Goal: Transaction & Acquisition: Purchase product/service

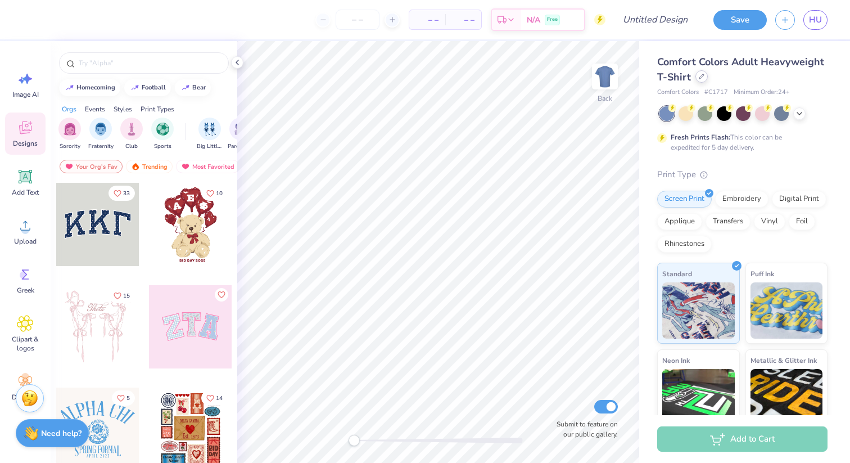
click at [702, 80] on div at bounding box center [702, 76] width 12 height 12
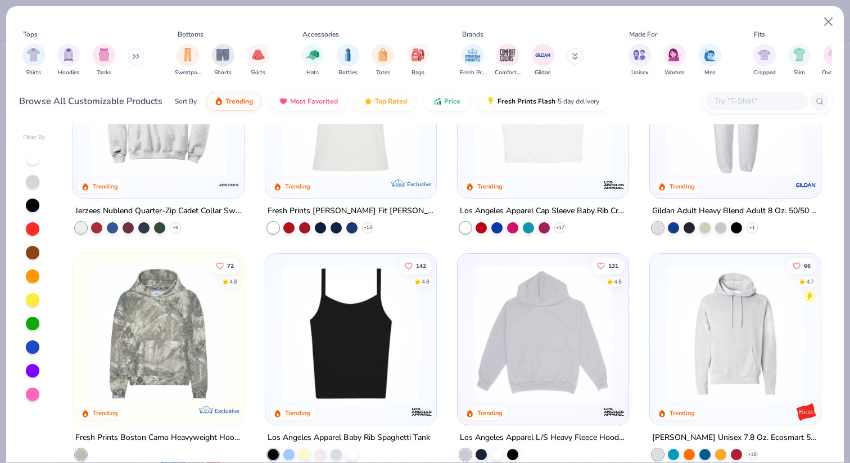
scroll to position [993, 0]
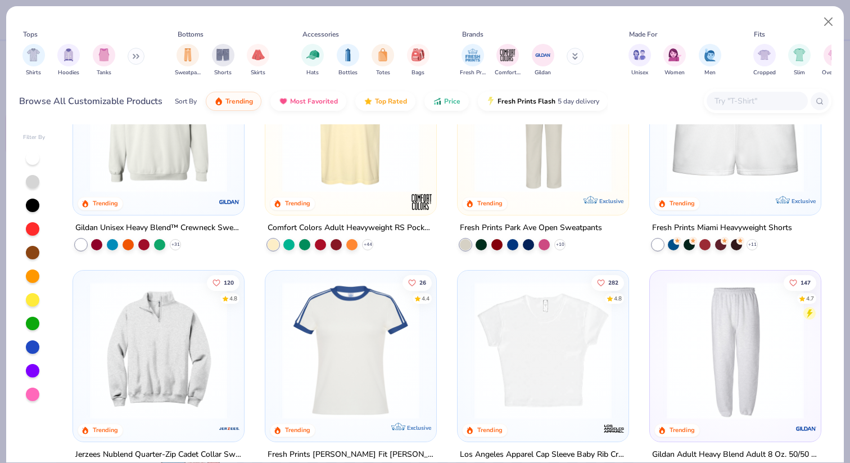
click at [148, 60] on div "Tops Shirts Hoodies Tanks Bottoms Sweatpants Shorts Skirts Accessories Hats Bot…" at bounding box center [425, 55] width 813 height 52
click at [144, 58] on button at bounding box center [136, 56] width 17 height 17
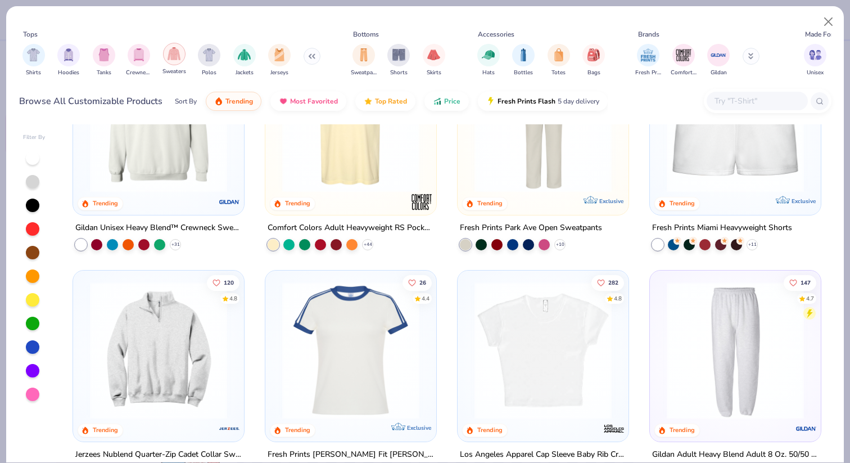
click at [175, 61] on div "filter for Sweaters" at bounding box center [174, 54] width 22 height 22
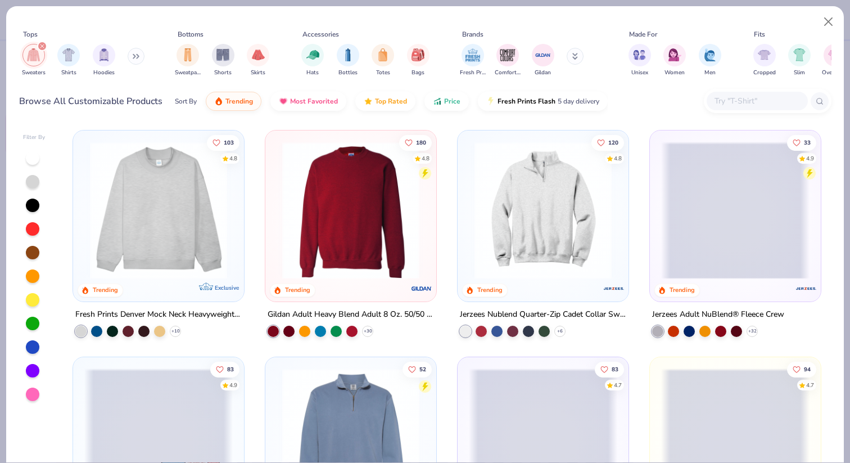
click at [140, 51] on button at bounding box center [136, 56] width 17 height 17
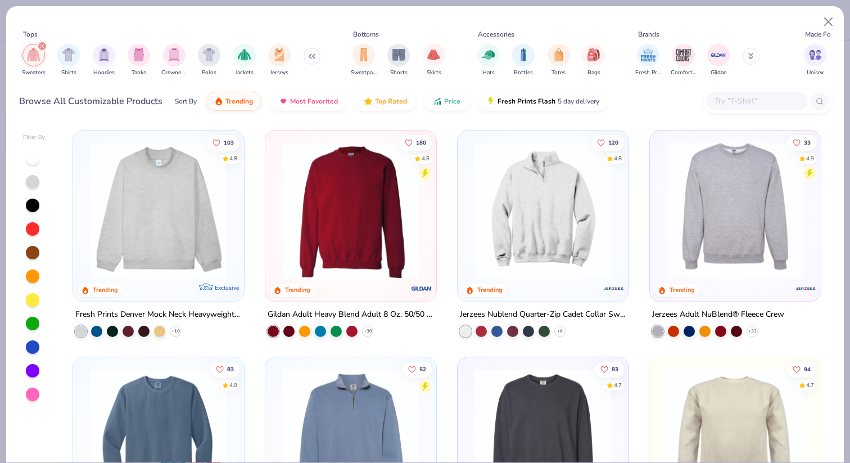
click at [42, 44] on icon "filter for Sweaters" at bounding box center [42, 46] width 4 height 4
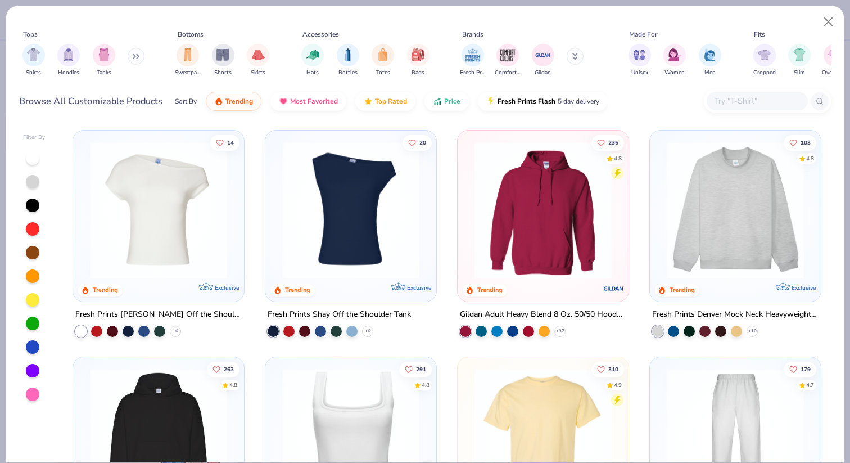
click at [139, 56] on icon at bounding box center [136, 56] width 7 height 6
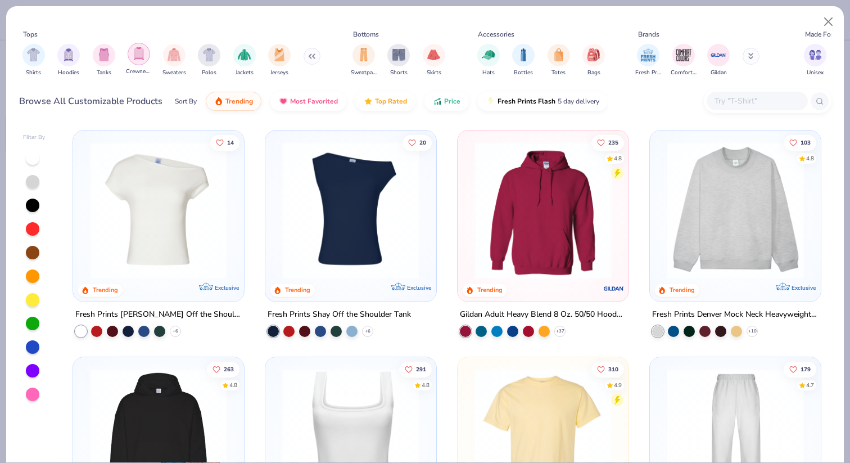
click at [141, 61] on div "filter for Crewnecks" at bounding box center [139, 54] width 22 height 22
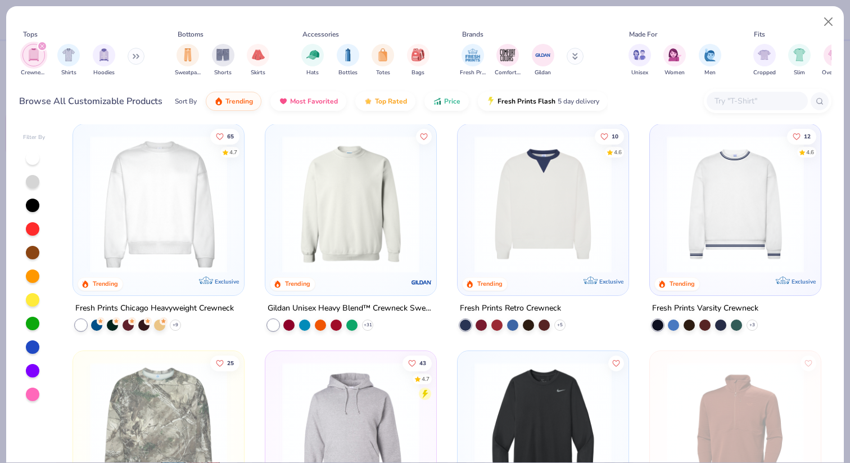
scroll to position [5, 0]
click at [319, 218] on img at bounding box center [351, 205] width 148 height 137
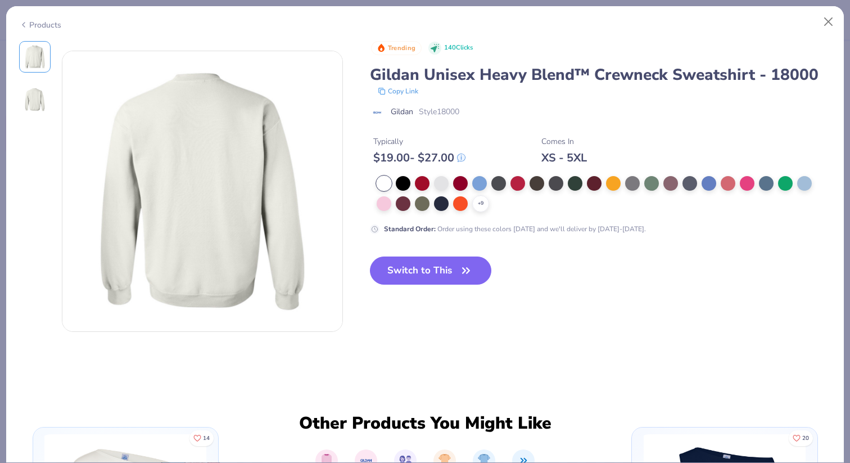
scroll to position [305, 0]
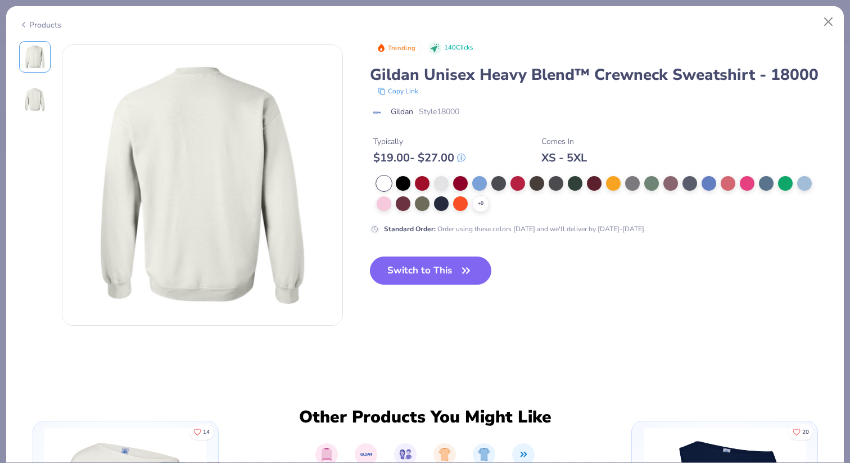
click at [33, 111] on img at bounding box center [34, 99] width 27 height 27
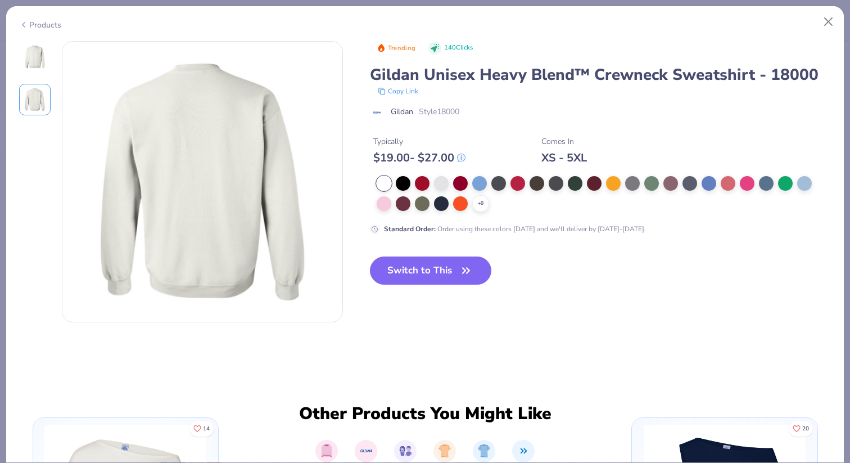
click at [37, 99] on img at bounding box center [34, 99] width 27 height 27
click at [41, 89] on img at bounding box center [34, 99] width 27 height 27
click at [44, 53] on img at bounding box center [34, 56] width 27 height 27
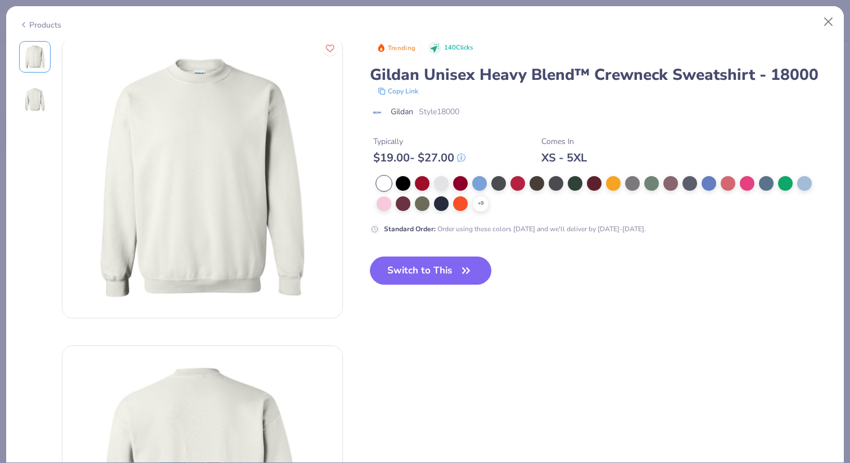
scroll to position [0, 0]
click at [836, 21] on button "Close" at bounding box center [828, 21] width 21 height 21
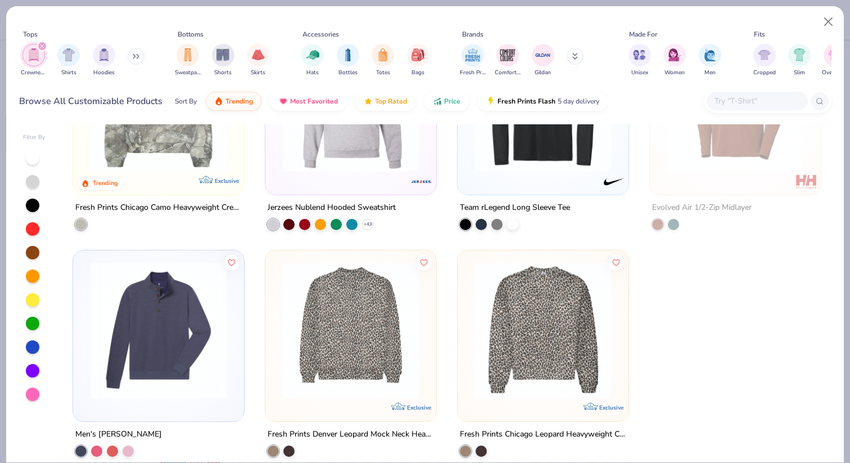
scroll to position [346, 0]
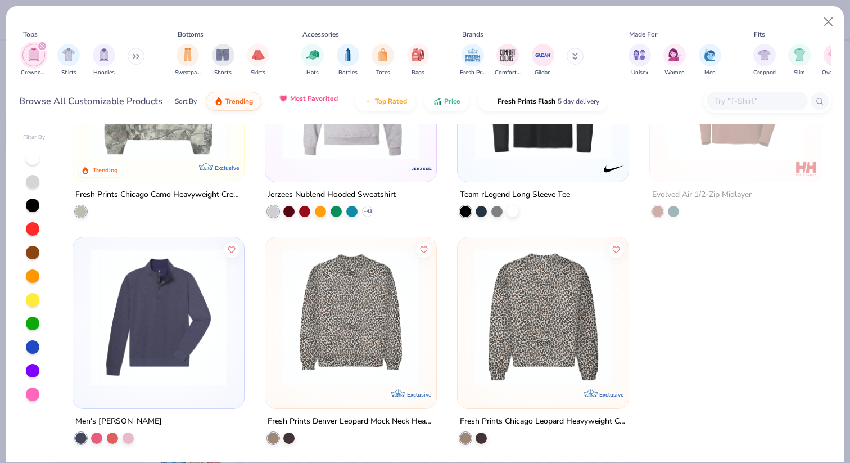
click at [332, 94] on span "Most Favorited" at bounding box center [314, 98] width 48 height 9
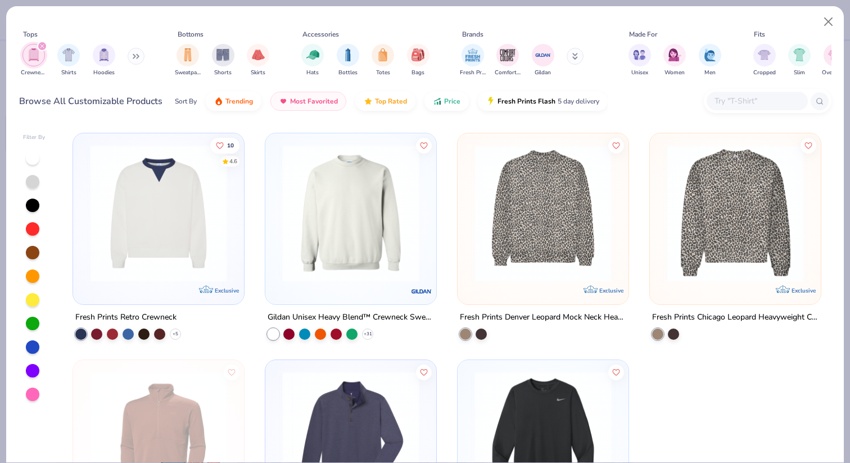
scroll to position [243, 0]
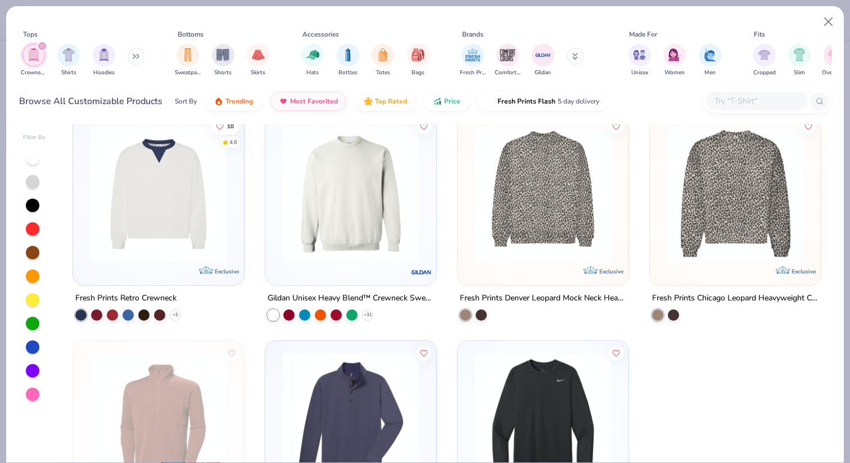
click at [371, 200] on img at bounding box center [351, 193] width 148 height 137
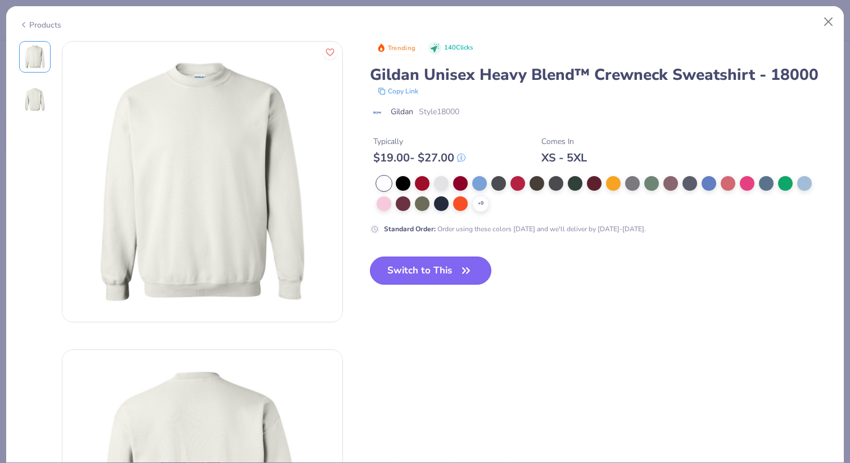
click at [408, 271] on button "Switch to This" at bounding box center [431, 270] width 122 height 28
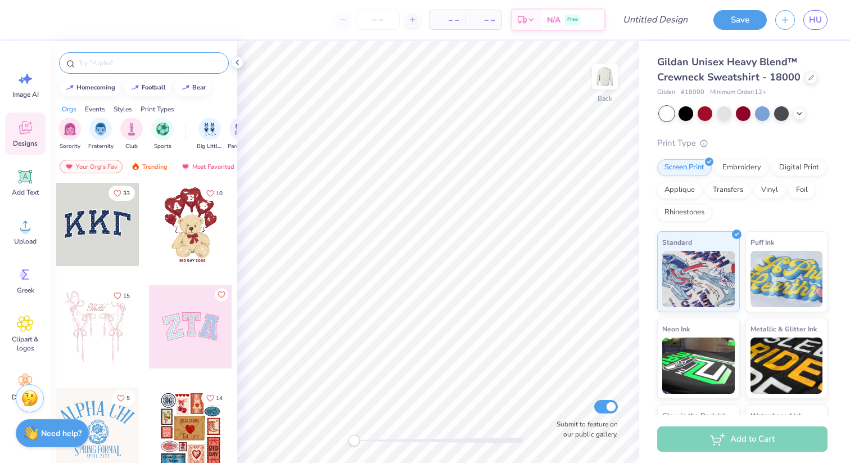
click at [121, 56] on div at bounding box center [144, 62] width 170 height 21
click at [122, 56] on div at bounding box center [144, 62] width 170 height 21
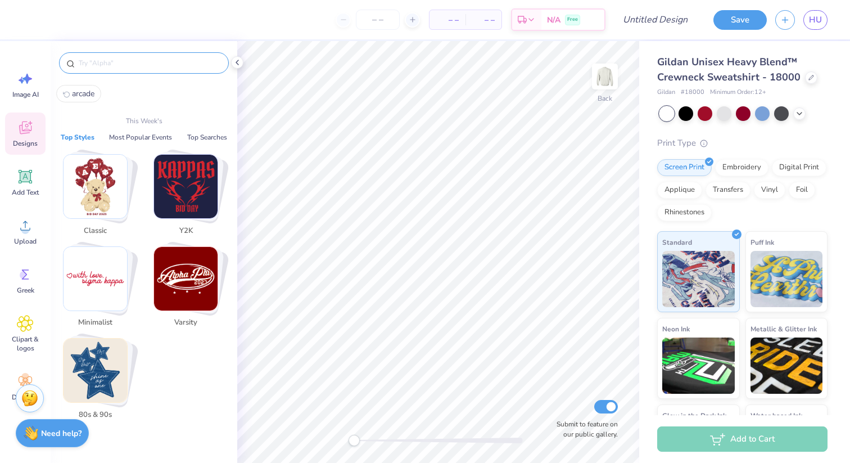
click at [122, 64] on input "text" at bounding box center [150, 62] width 144 height 11
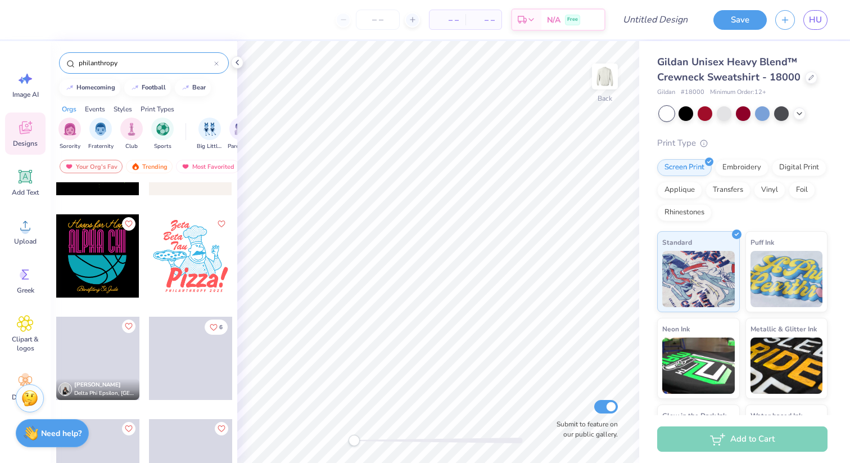
scroll to position [1723, 0]
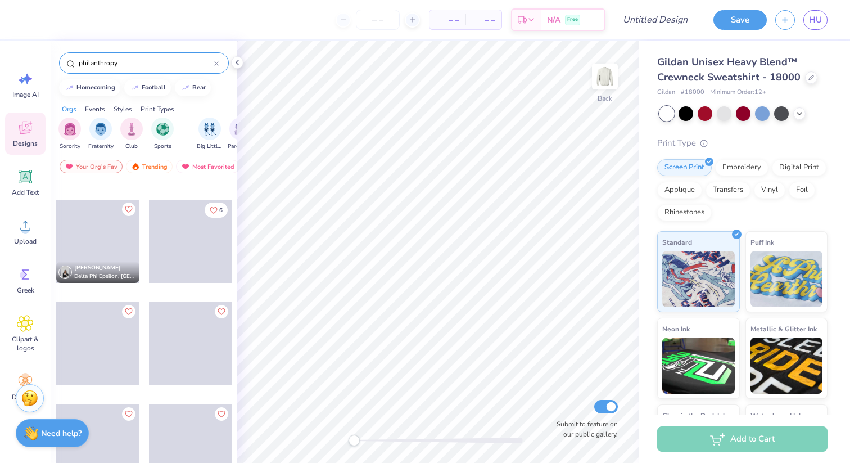
click at [120, 59] on input "philanthropy" at bounding box center [146, 62] width 137 height 11
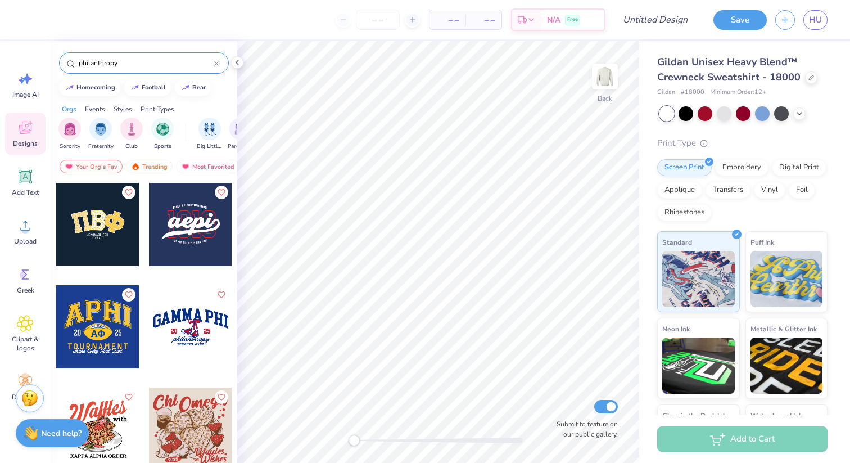
click at [120, 59] on input "philanthropy" at bounding box center [146, 62] width 137 height 11
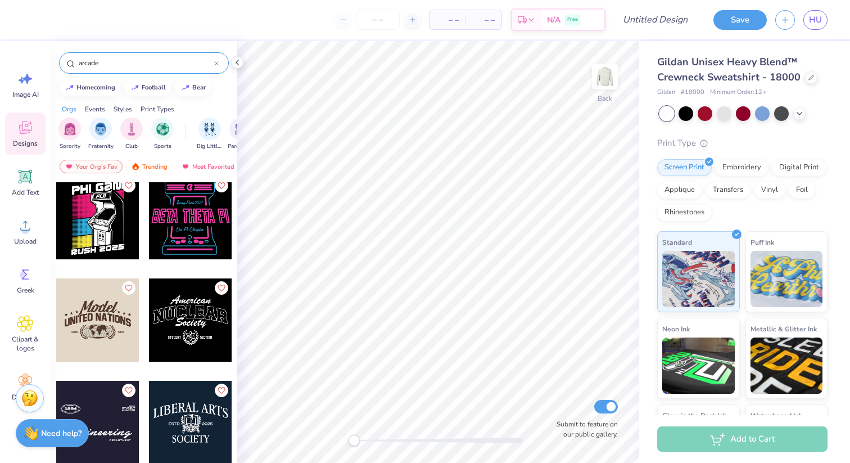
scroll to position [0, 0]
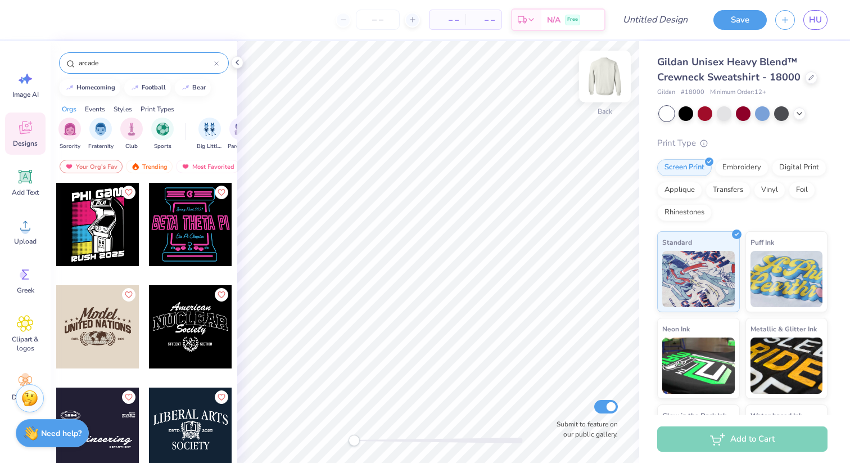
type input "arcade"
click at [605, 70] on img at bounding box center [605, 76] width 45 height 45
click at [100, 231] on div at bounding box center [97, 224] width 83 height 83
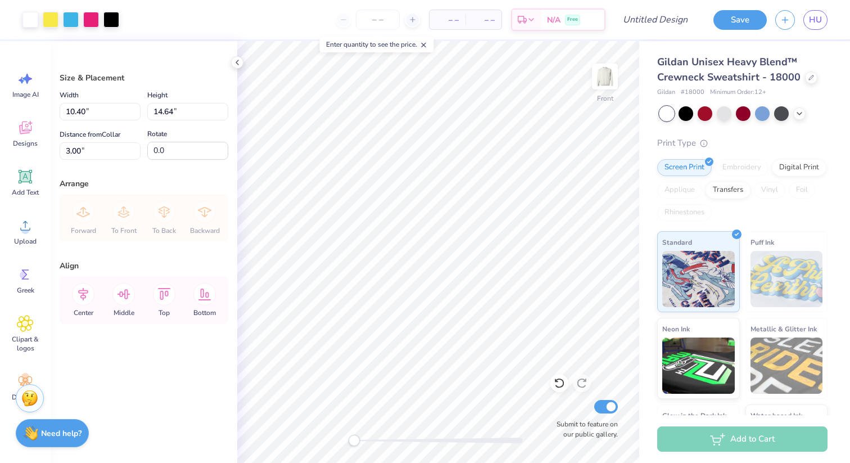
type input "11.33"
type input "15.96"
type input "3.34"
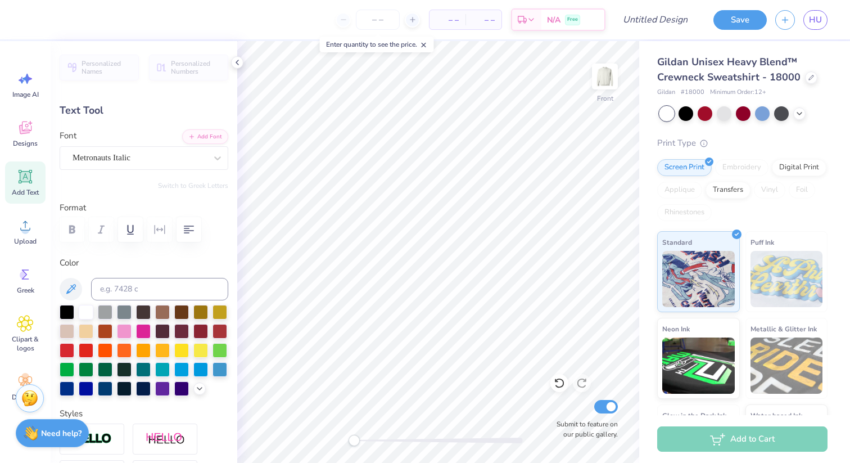
scroll to position [0, 2]
type textarea "[DATE]-[DATE]"
click at [61, 312] on div at bounding box center [67, 311] width 15 height 15
type input "0.0"
type input "11.41"
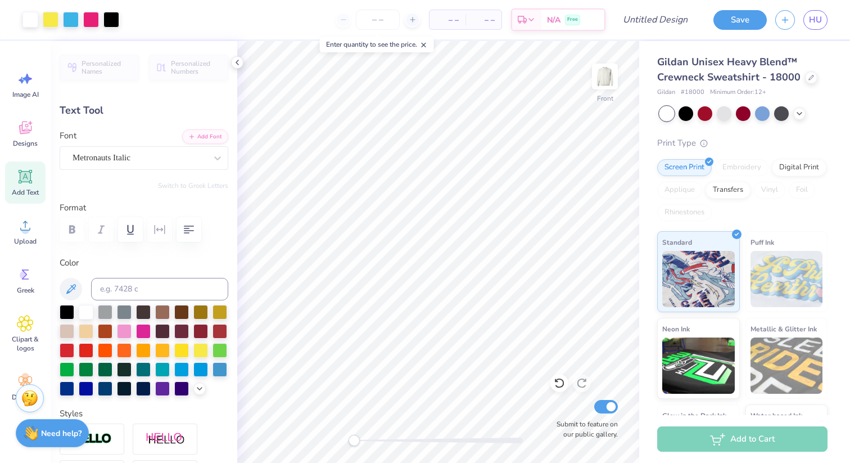
type input "2.38"
type input "-6.3"
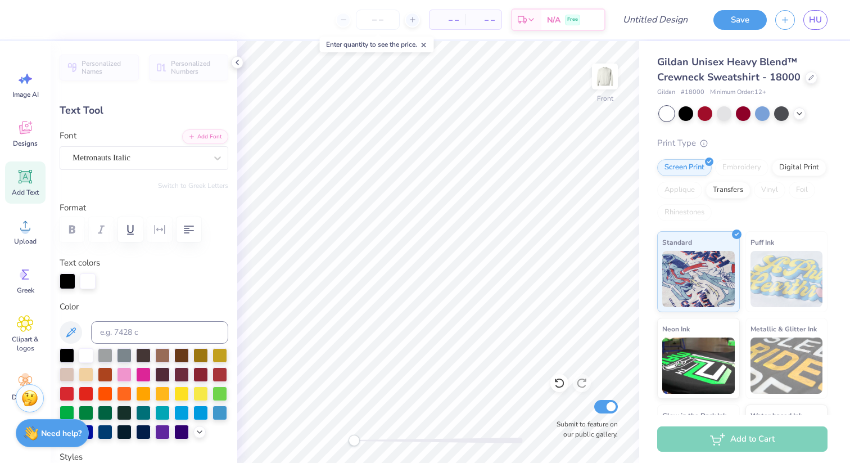
type input "11.13"
type input "3.07"
type input "4.52"
type input "-6.4"
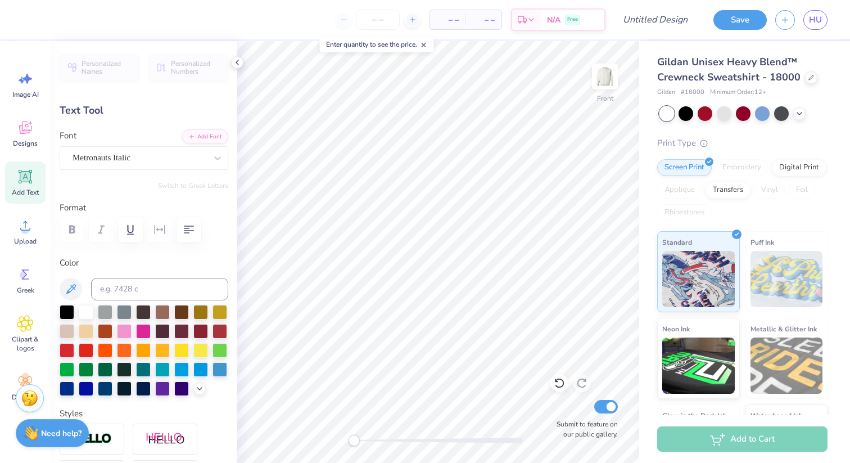
type input "2.26"
type input "0.95"
type input "7.37"
type input "0.6"
type textarea "H"
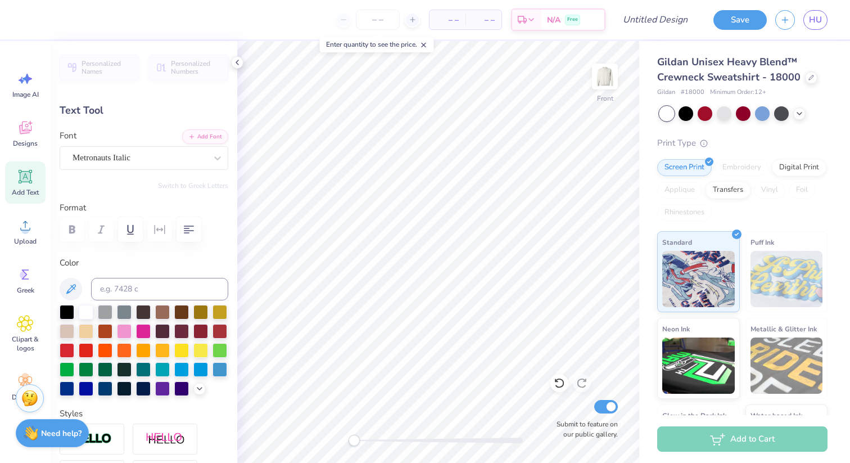
type textarea "humo"
type input "0.0"
type input "0.94"
type input "0.6"
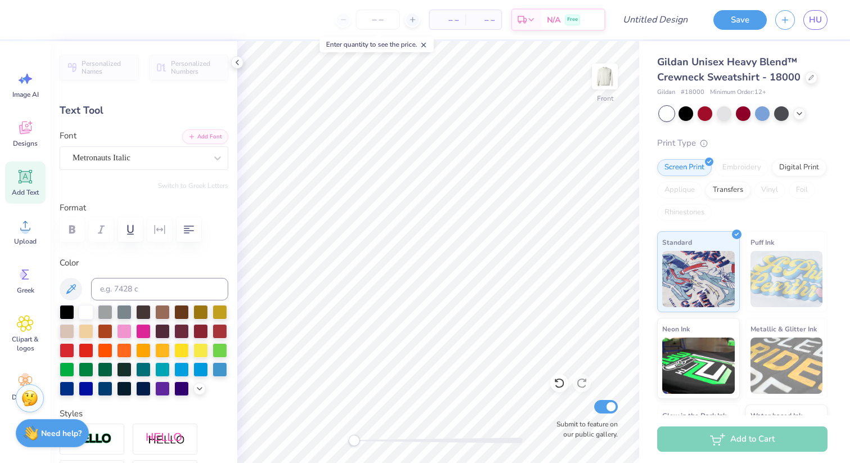
type input "2.50"
type input "1.04"
type input "7.27"
type input "0.0"
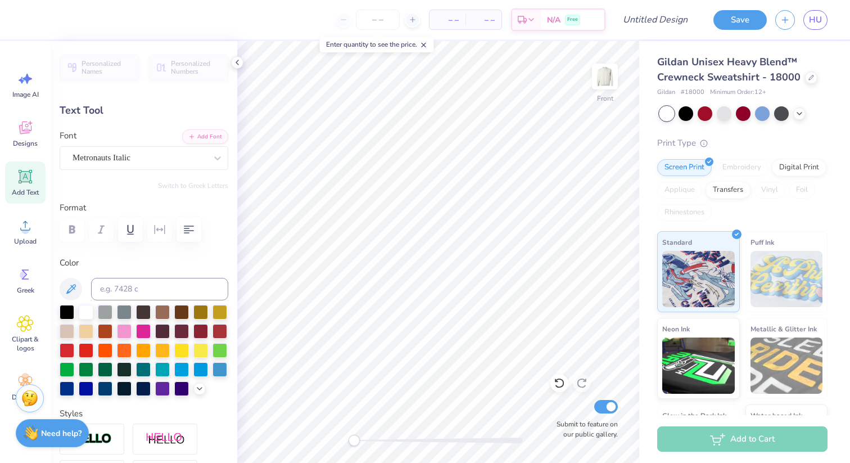
type textarea "Delta Gamma"
type input "0.0"
type input "11.54"
type input "3.09"
type input "4.27"
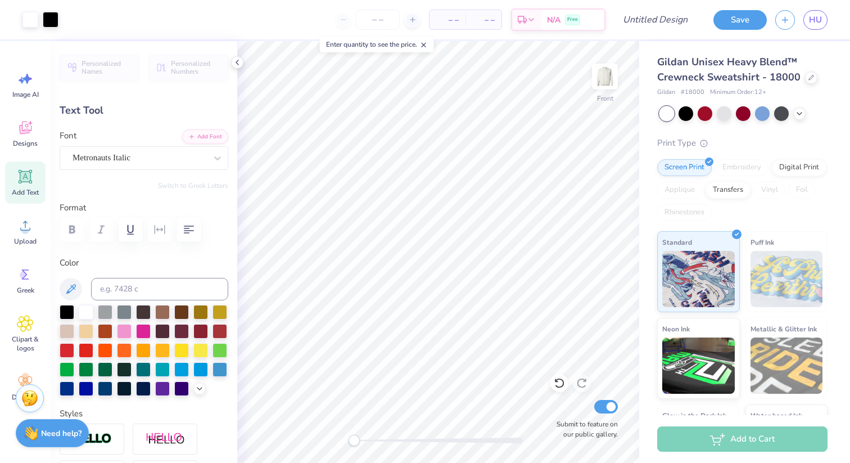
type input "0.0"
type input "3.24"
type input "-6.4"
type input "6.92"
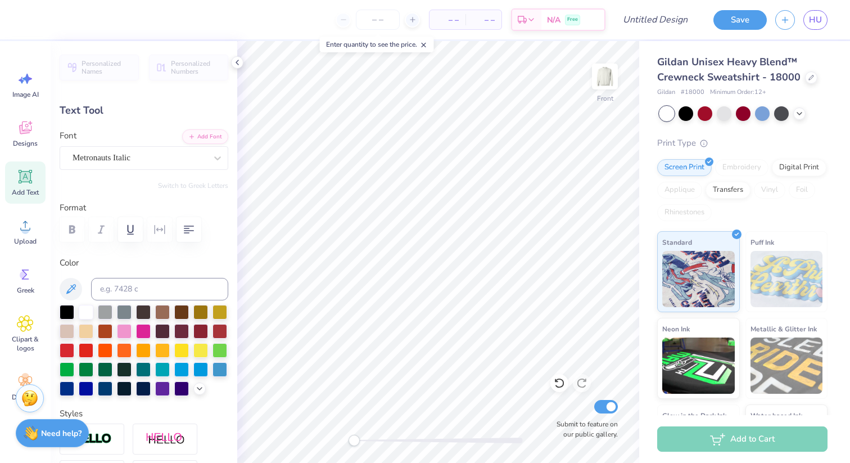
type input "1.85"
type input "4.48"
type textarea "Delta Gamma Pi Kappa Alpha Alpha Epsilon Phi"
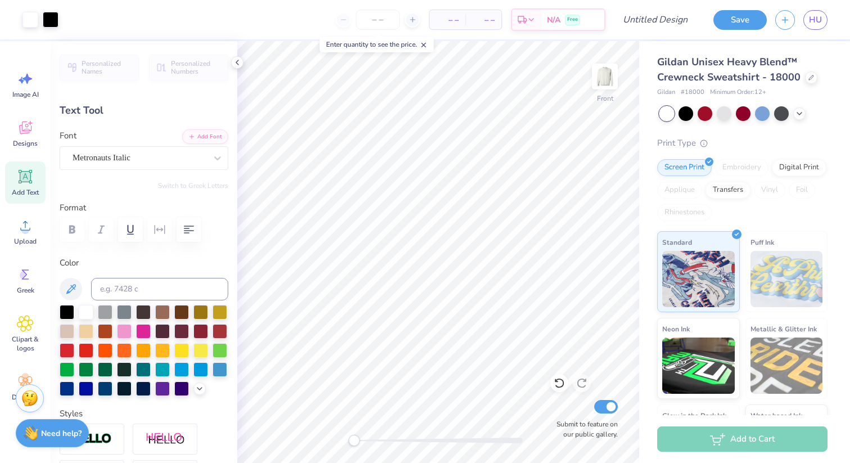
type input "0.0"
type input "7.10"
type input "1.66"
type input "4.66"
type input "-6.4"
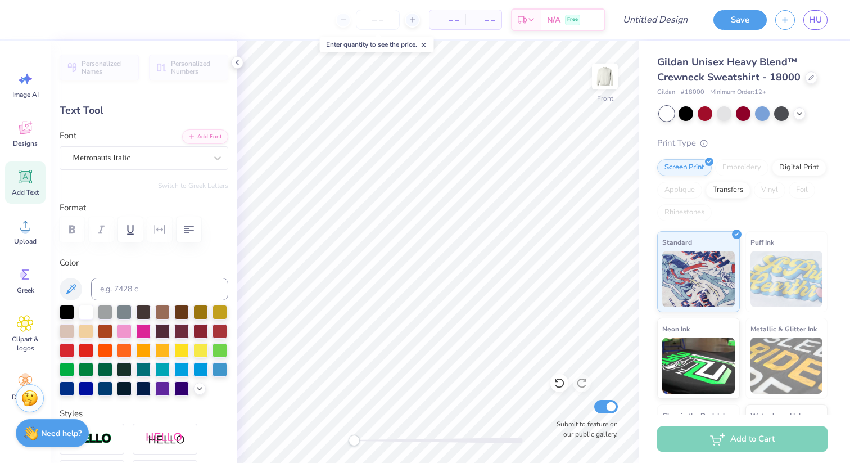
type input "13.95"
type input "3.26"
type input "3.05"
click at [684, 112] on div at bounding box center [686, 112] width 15 height 15
click at [687, 115] on div at bounding box center [686, 112] width 15 height 15
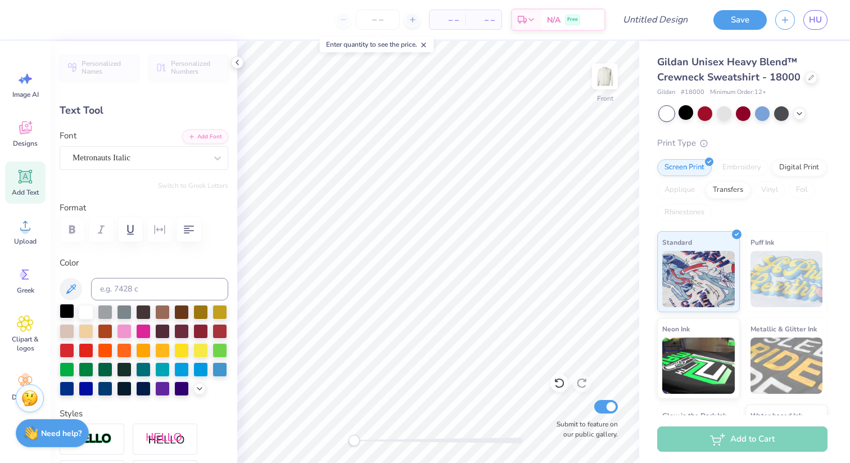
click at [63, 318] on div at bounding box center [67, 311] width 15 height 15
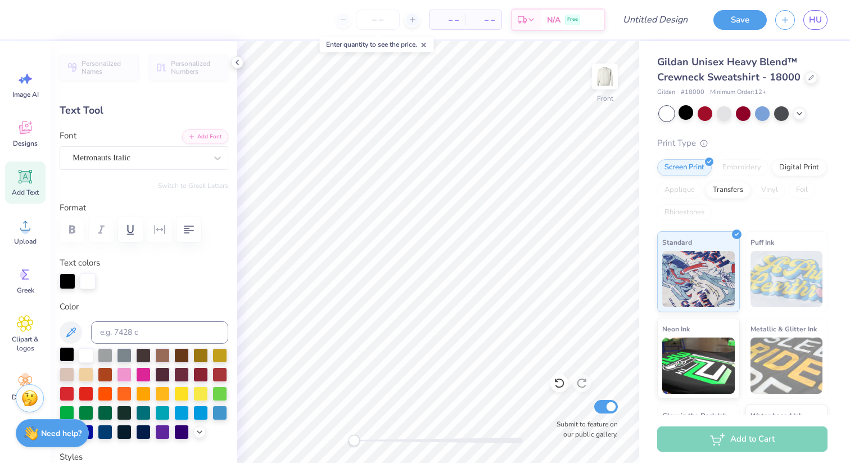
type input "-10.1"
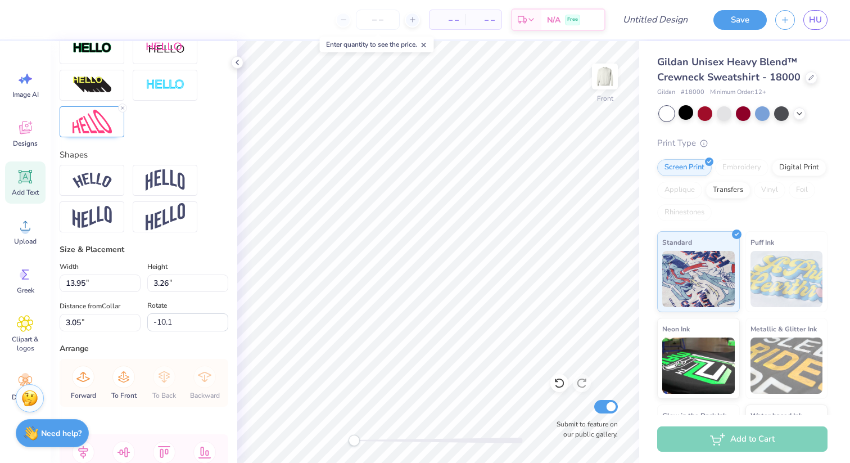
scroll to position [509, 0]
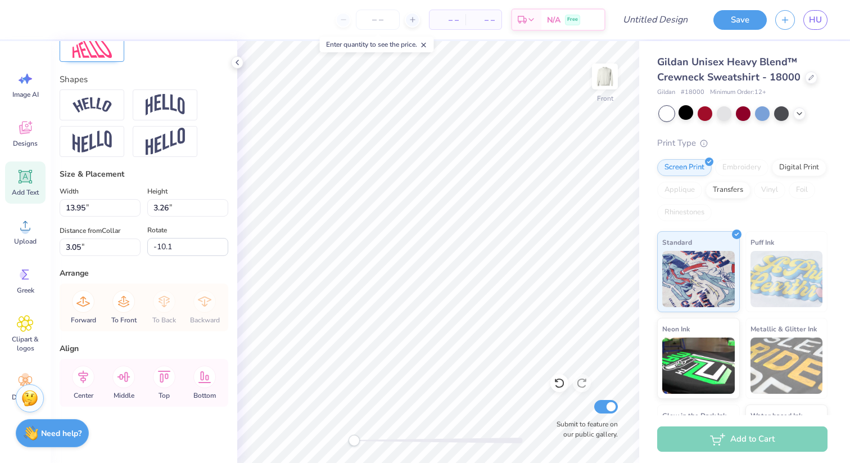
type input "14.60"
type input "4.08"
type input "3.29"
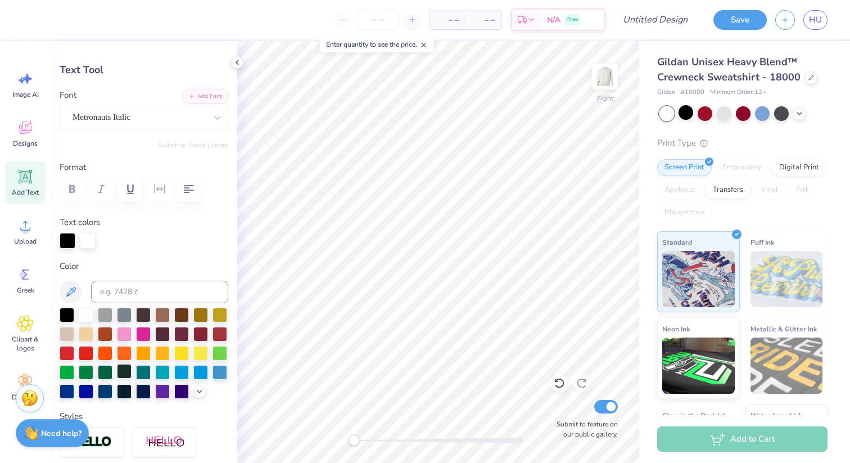
scroll to position [23, 0]
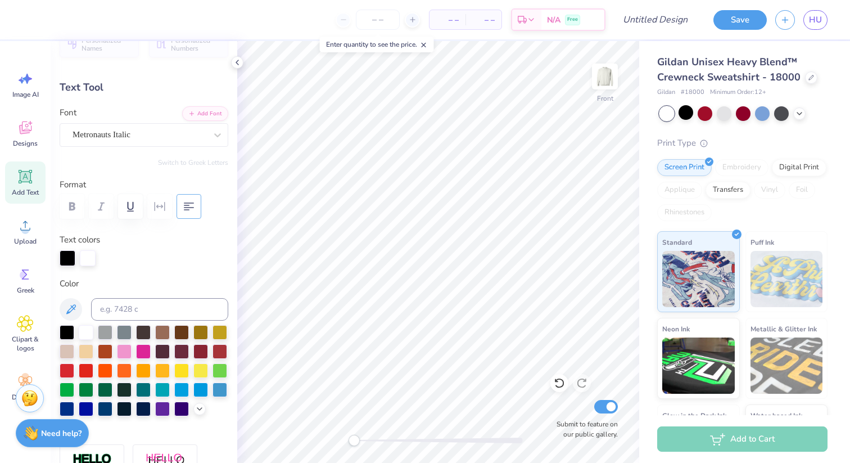
click at [191, 201] on icon "button" at bounding box center [188, 206] width 13 height 13
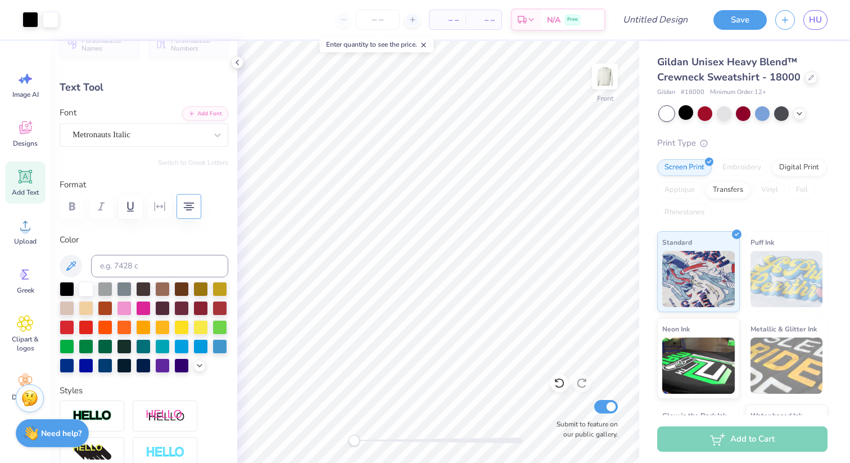
type input "0.0"
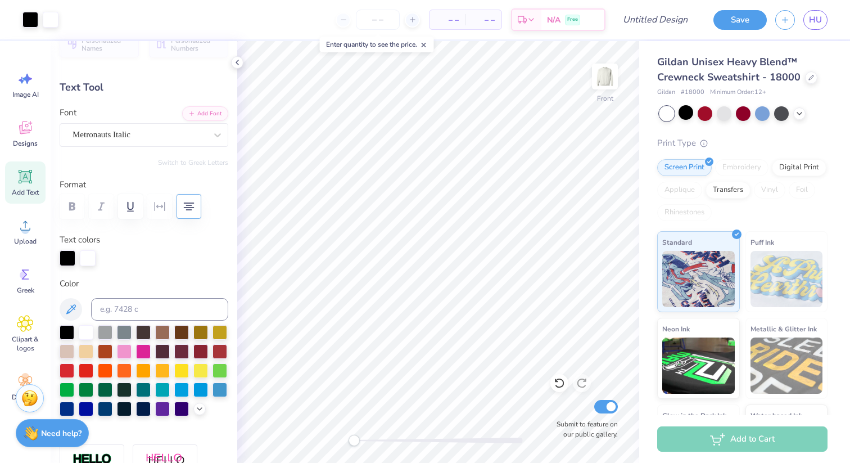
type input "13.95"
type input "4.38"
type input "3.54"
type input "-1.5"
type input "14.24"
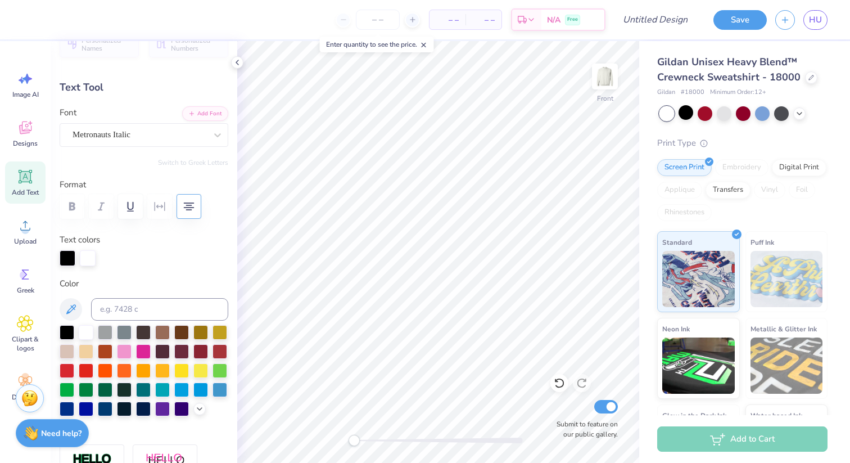
type input "2.61"
type input "20.92"
type input "0.0"
type input "3.96"
type input "-1.5"
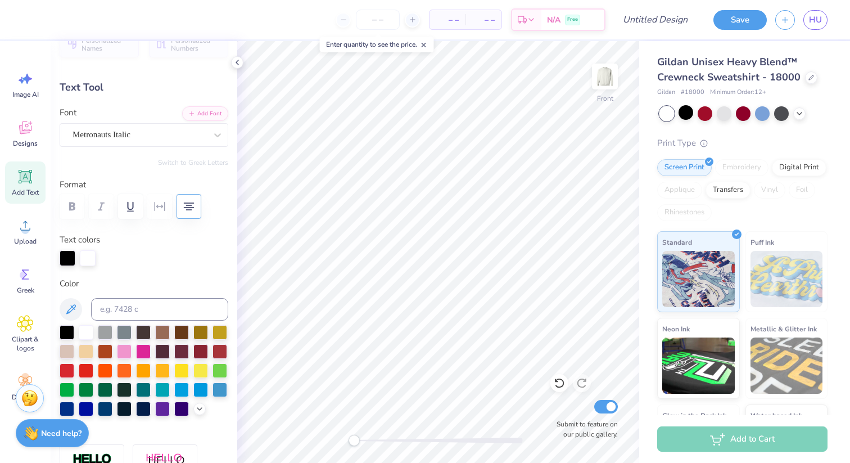
type input "11.41"
type input "2.38"
type input "18.21"
type input "-6.3"
type input "7.47"
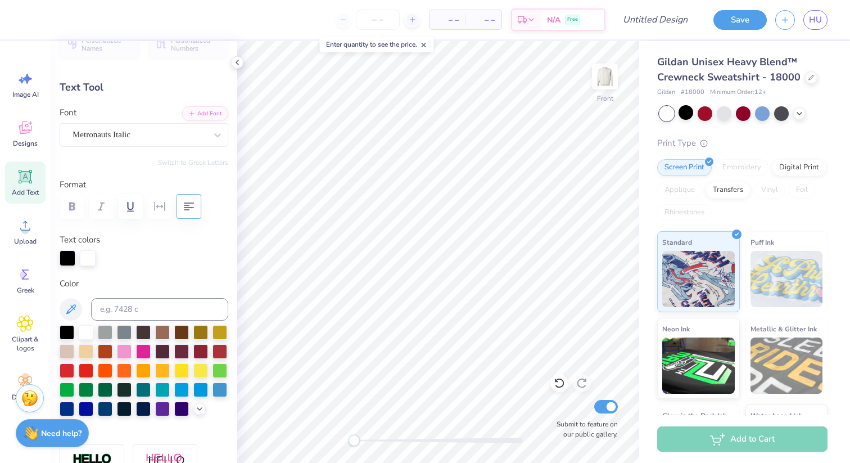
type input "1.56"
type input "18.60"
type input "0.0"
type input "14.24"
type input "2.61"
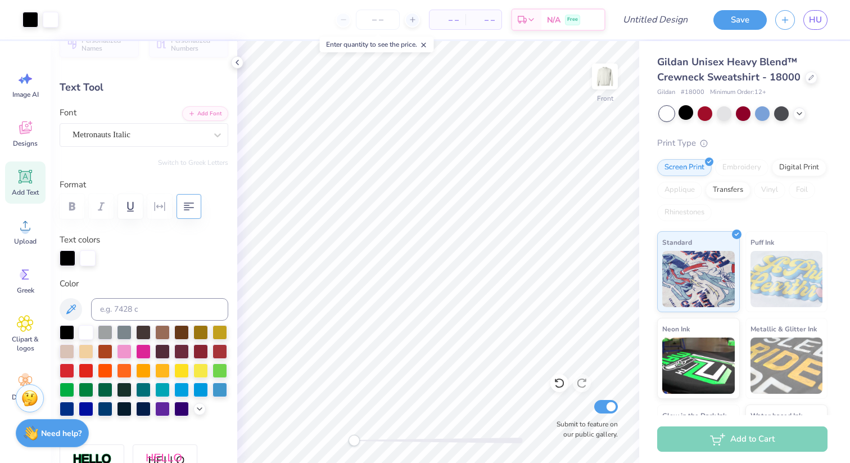
type input "3.96"
type input "0.0"
click at [14, 148] on div "Designs" at bounding box center [25, 133] width 40 height 42
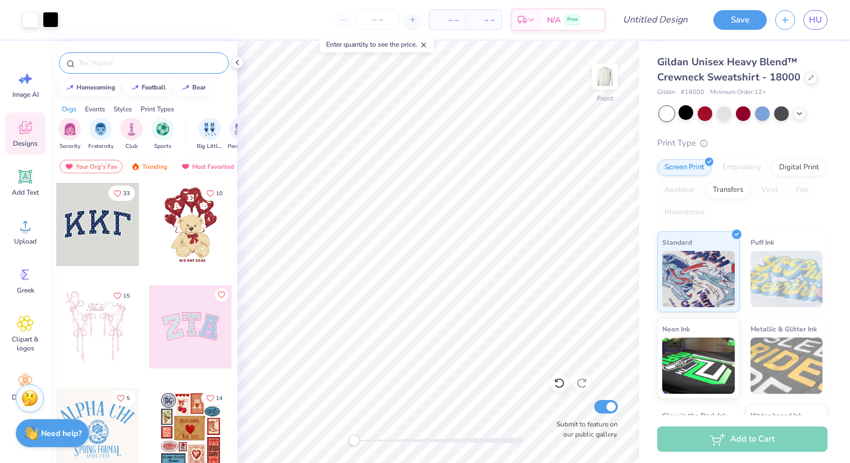
click at [123, 69] on div at bounding box center [144, 62] width 170 height 21
click at [193, 91] on button "bear" at bounding box center [193, 86] width 36 height 17
type input "bear"
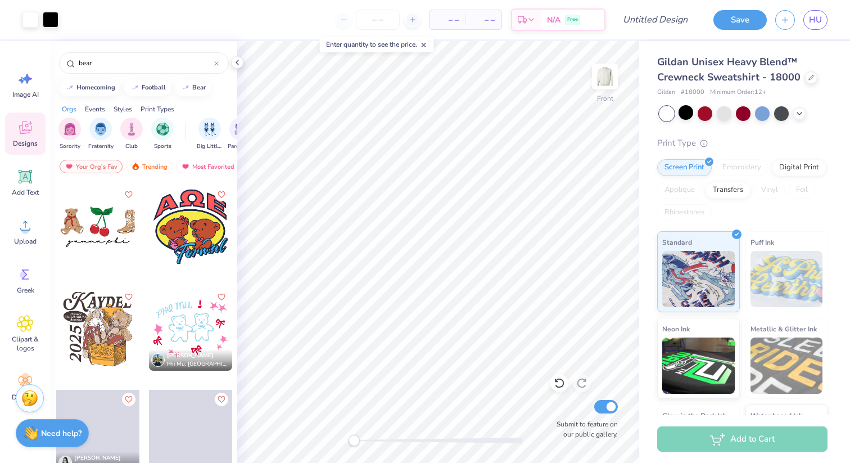
scroll to position [2046, 0]
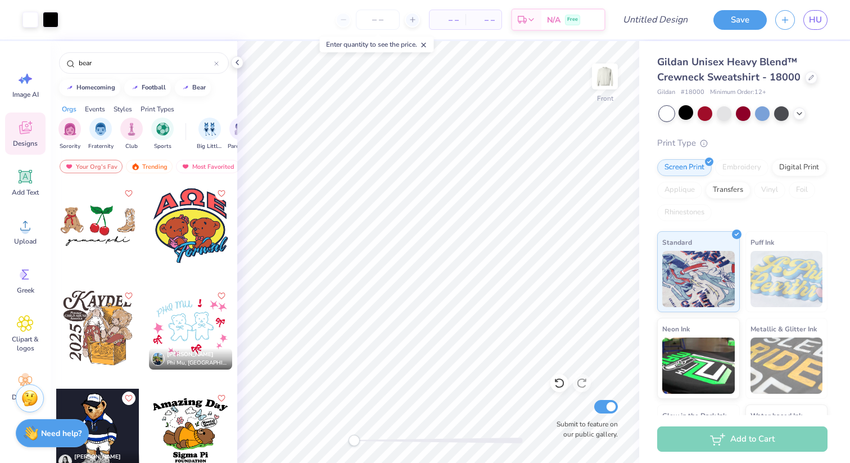
click at [563, 435] on div "Front Submit to feature on our public gallery." at bounding box center [438, 252] width 402 height 422
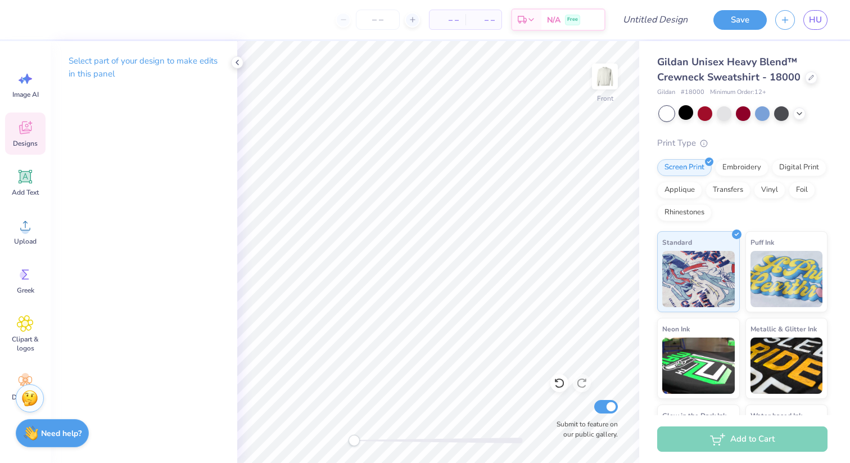
click at [20, 146] on span "Designs" at bounding box center [25, 143] width 25 height 9
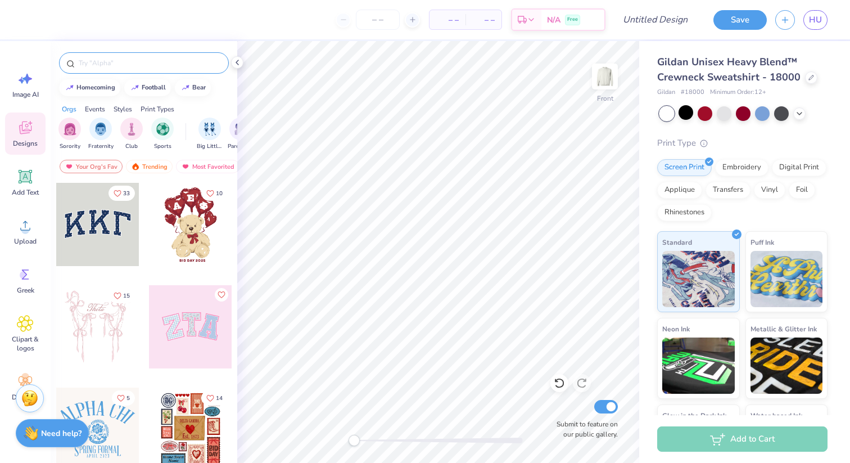
click at [97, 72] on div at bounding box center [144, 62] width 170 height 21
click at [98, 67] on input "text" at bounding box center [150, 62] width 144 height 11
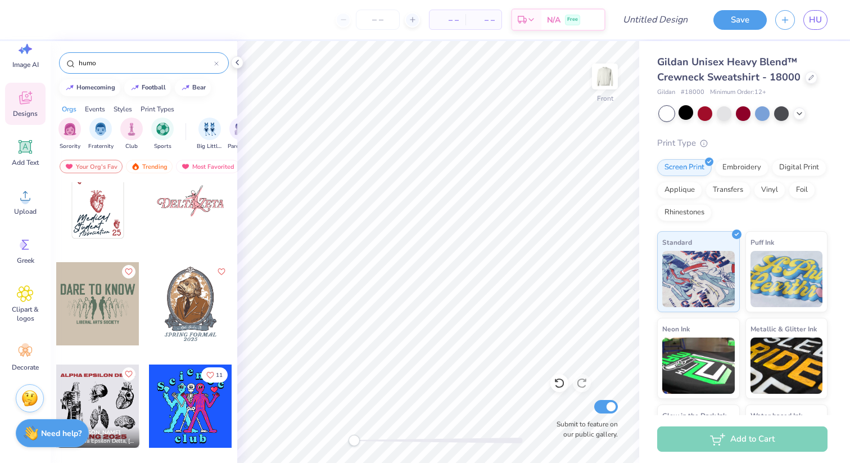
scroll to position [87, 0]
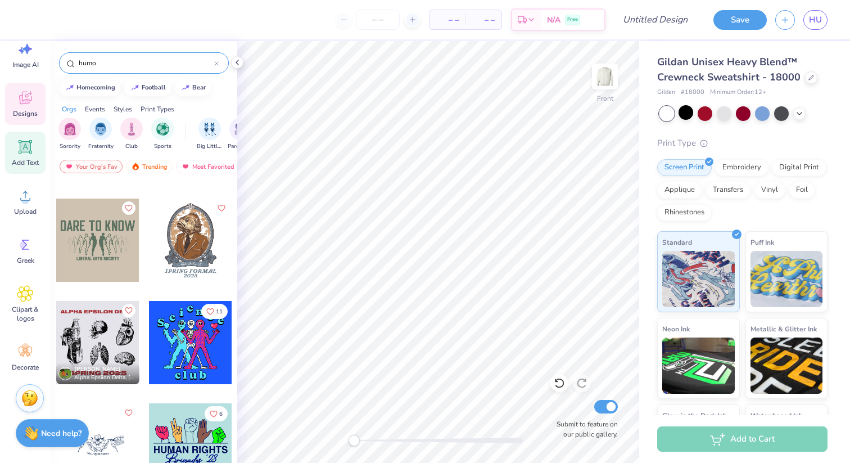
type input "humo"
click at [32, 139] on icon at bounding box center [25, 146] width 17 height 17
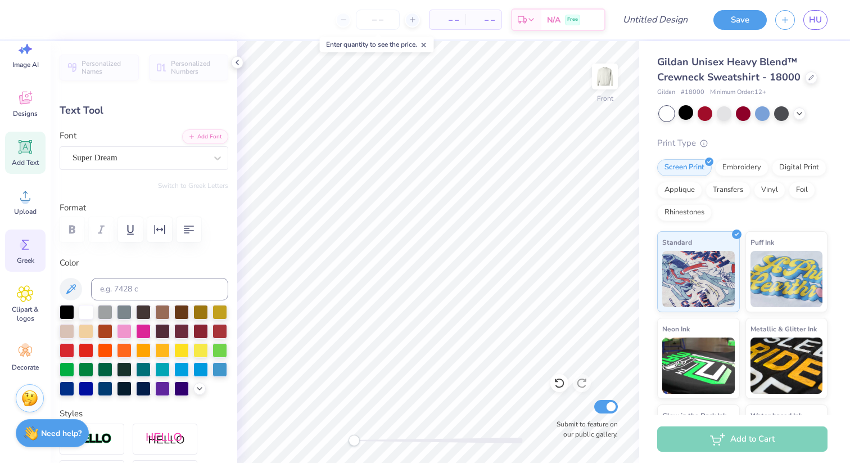
click at [21, 259] on span "Greek" at bounding box center [25, 260] width 17 height 9
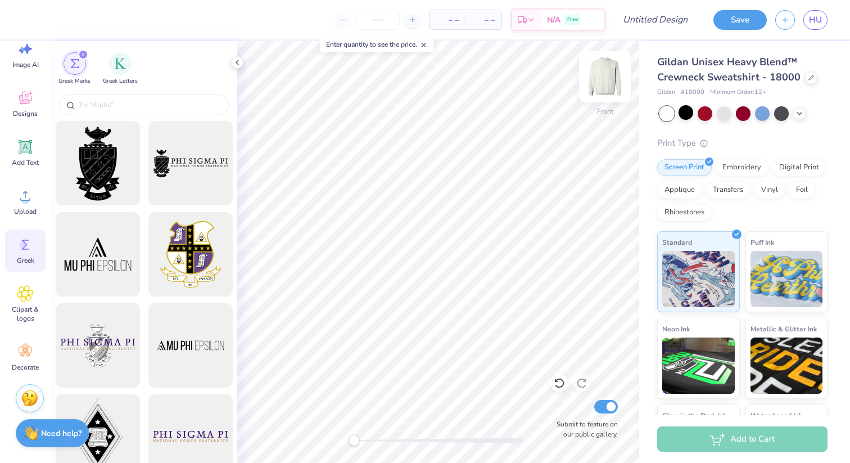
click at [598, 74] on img at bounding box center [605, 76] width 45 height 45
click at [124, 112] on div at bounding box center [144, 104] width 170 height 21
click at [124, 87] on div "Greek Marks Greek Letters" at bounding box center [144, 66] width 187 height 50
click at [121, 67] on img "filter for Greek Letters" at bounding box center [120, 62] width 11 height 11
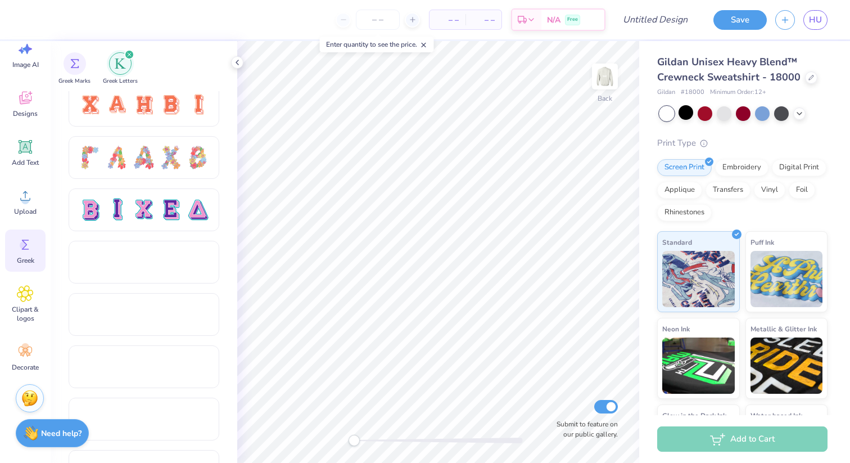
scroll to position [856, 0]
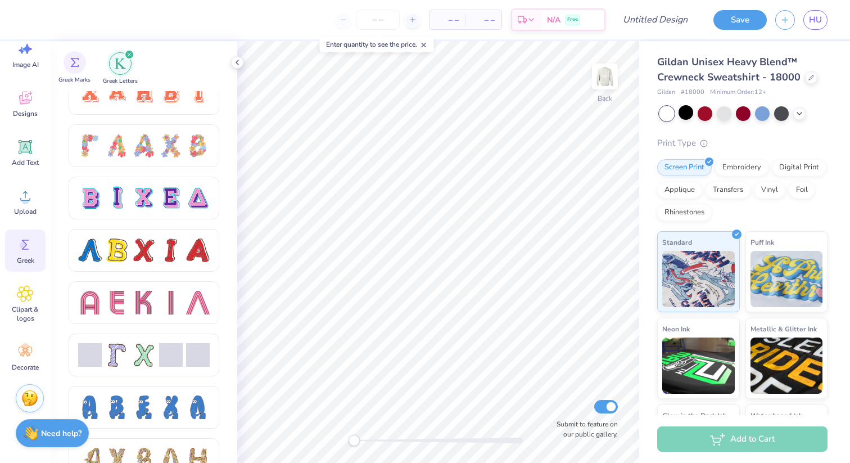
click at [75, 78] on span "Greek Marks" at bounding box center [74, 80] width 32 height 8
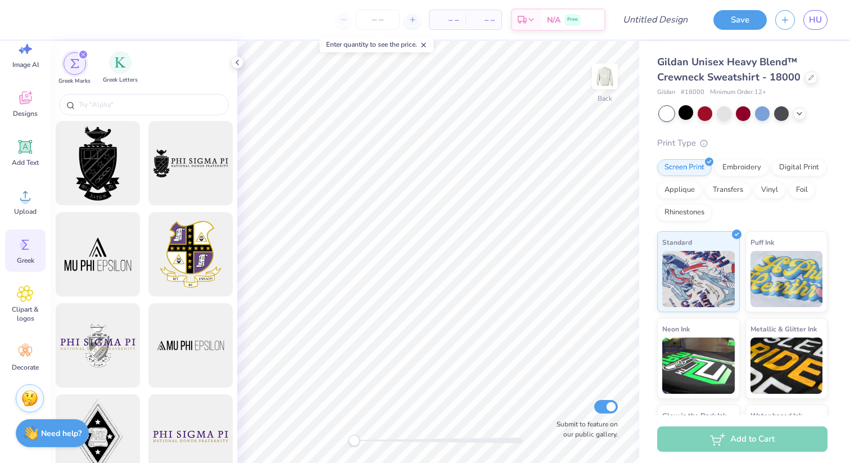
click at [119, 74] on div "Greek Letters" at bounding box center [120, 67] width 35 height 33
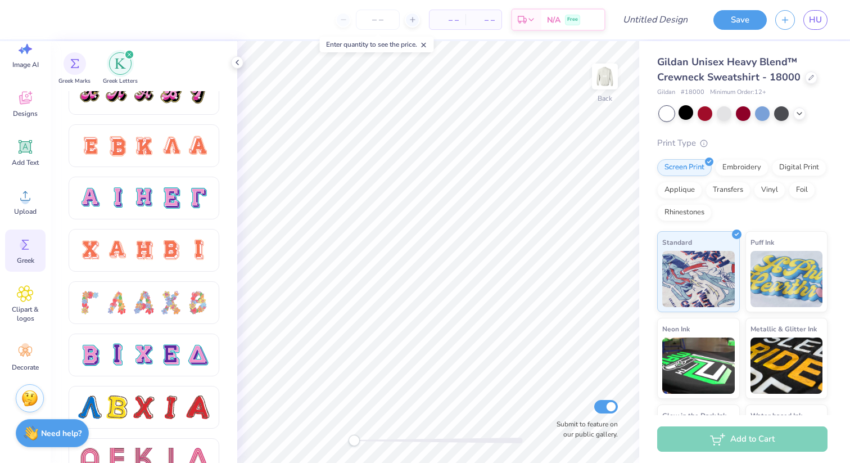
scroll to position [695, 0]
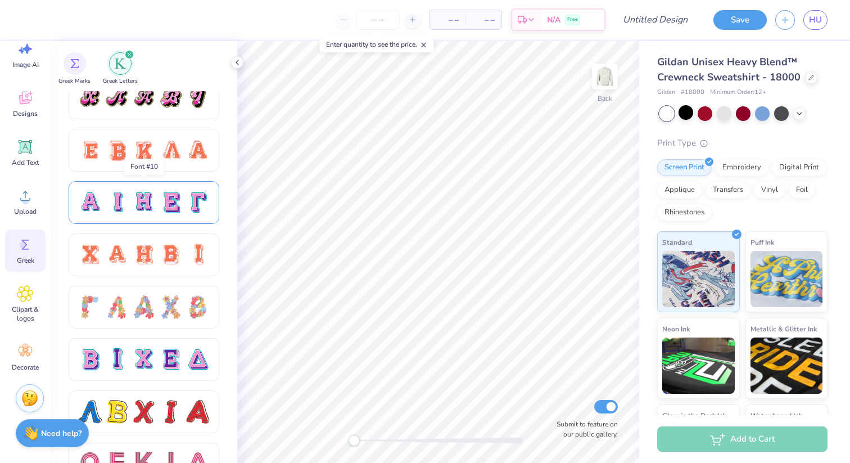
click at [160, 201] on div at bounding box center [171, 203] width 24 height 24
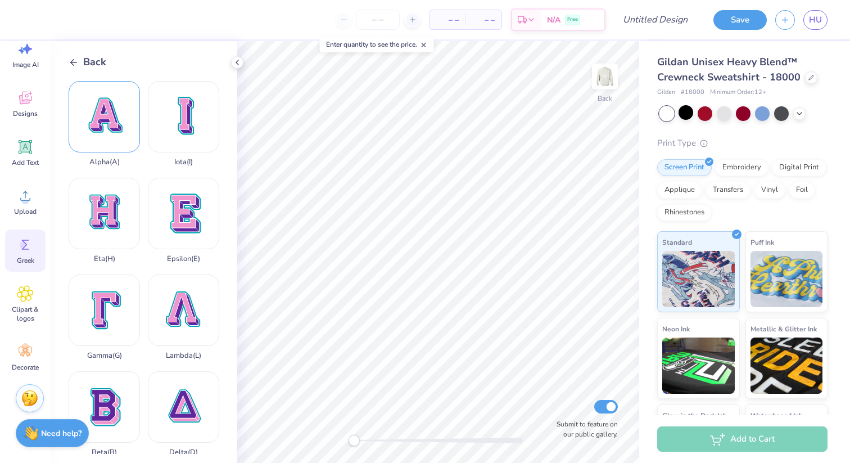
click at [98, 130] on div "Alpha ( A )" at bounding box center [104, 123] width 71 height 85
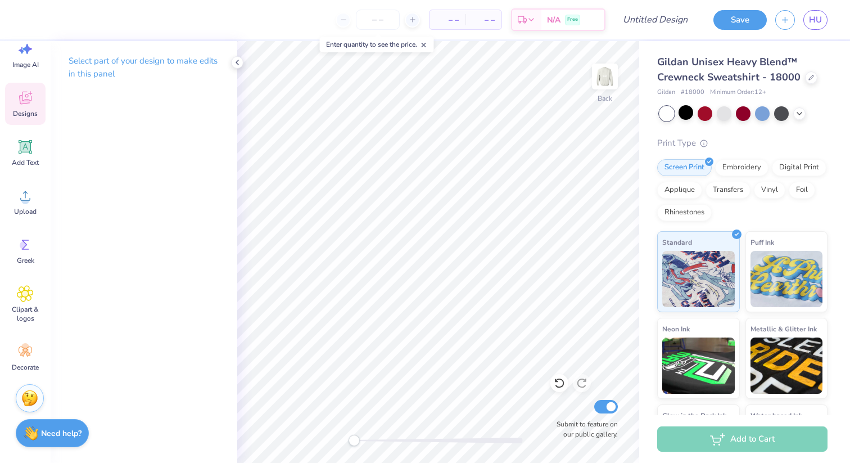
click at [26, 110] on span "Designs" at bounding box center [25, 113] width 25 height 9
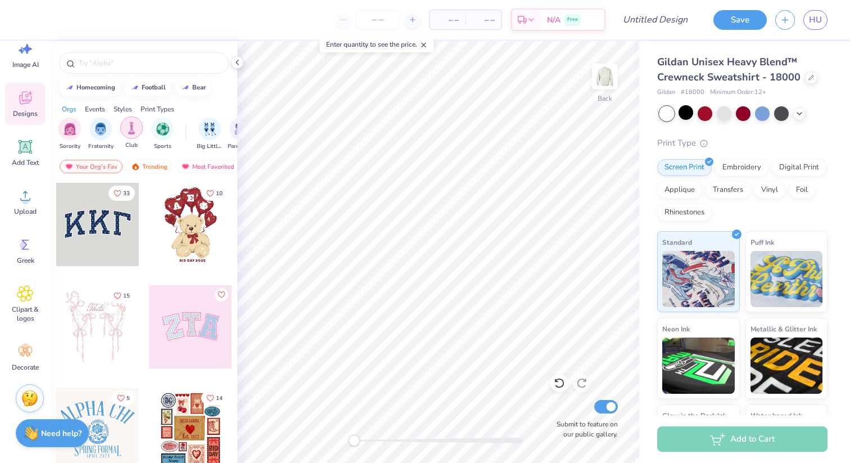
click at [136, 131] on img "filter for Club" at bounding box center [131, 127] width 12 height 13
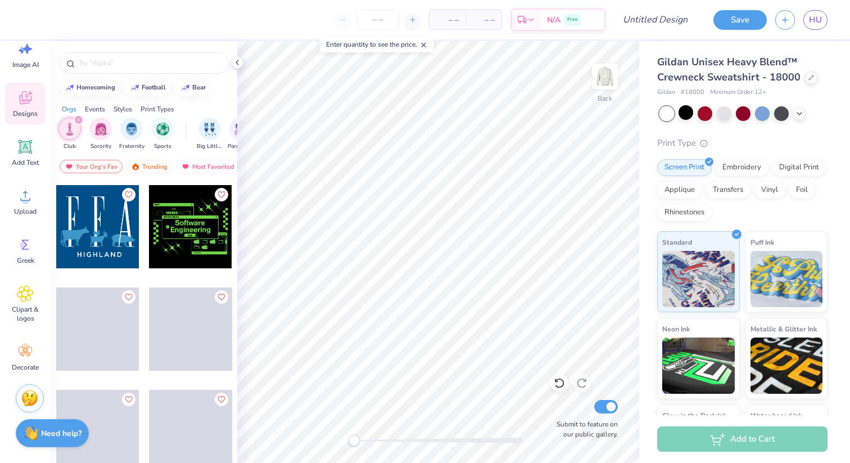
scroll to position [1316, 0]
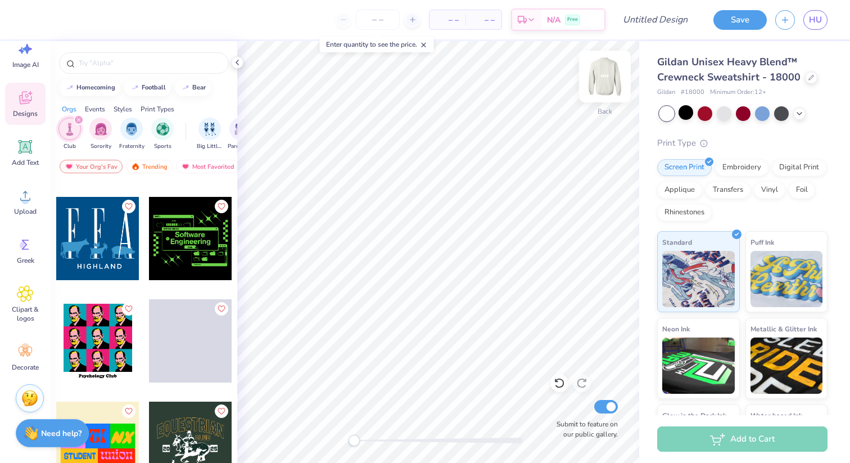
click at [605, 79] on img at bounding box center [605, 76] width 45 height 45
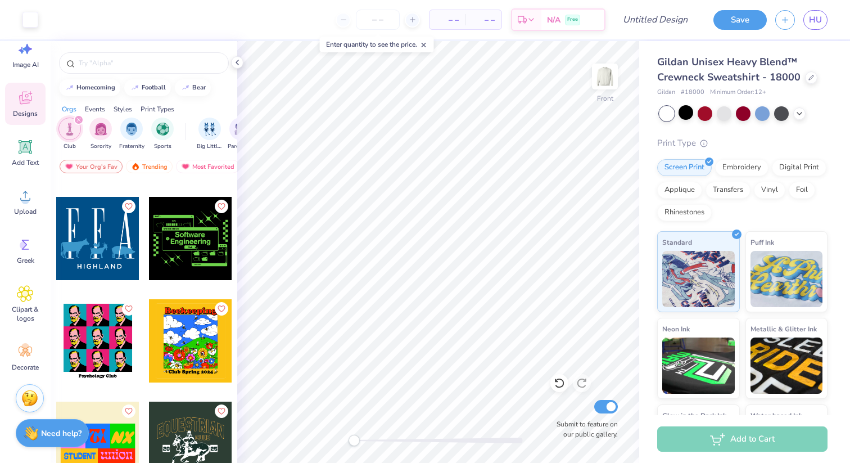
click at [182, 236] on div at bounding box center [190, 238] width 83 height 83
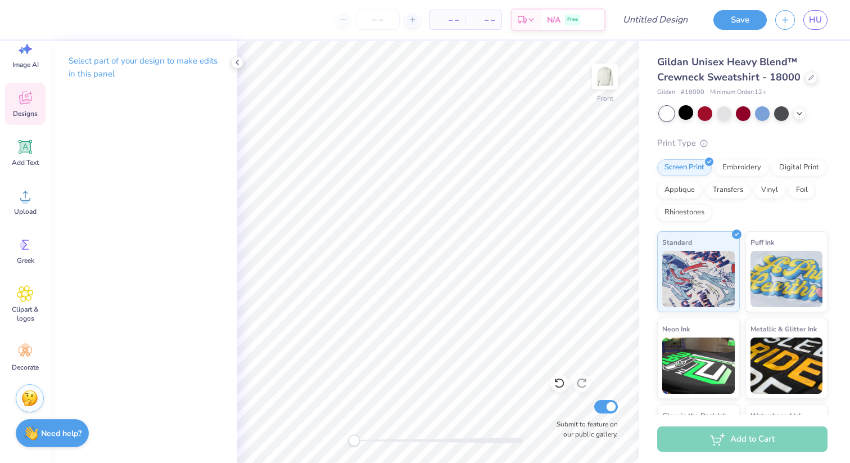
click at [28, 111] on span "Designs" at bounding box center [25, 113] width 25 height 9
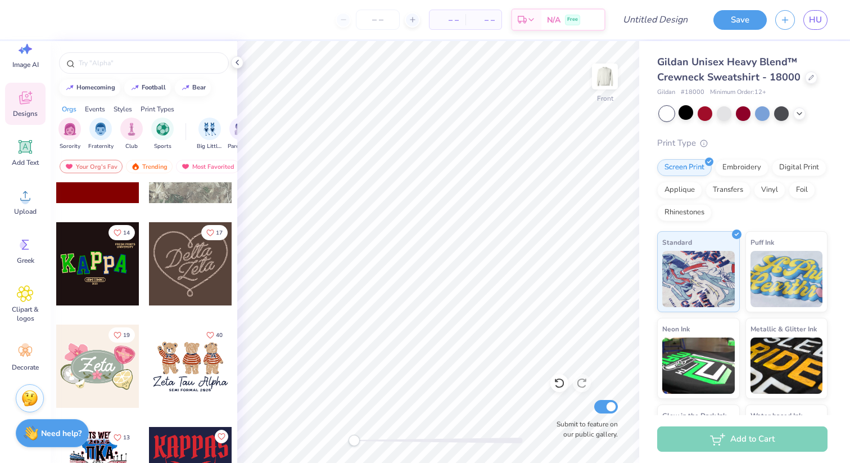
scroll to position [474, 0]
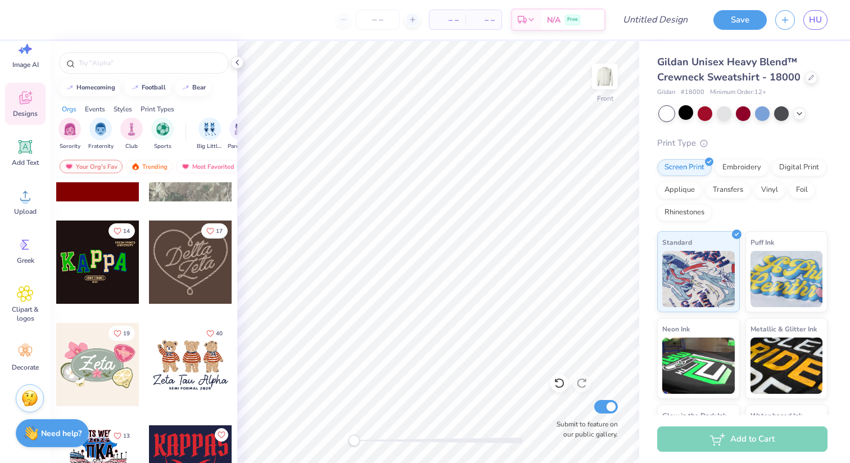
click at [141, 76] on div at bounding box center [144, 60] width 187 height 38
click at [139, 70] on div at bounding box center [144, 62] width 170 height 21
click at [134, 61] on input "text" at bounding box center [150, 62] width 144 height 11
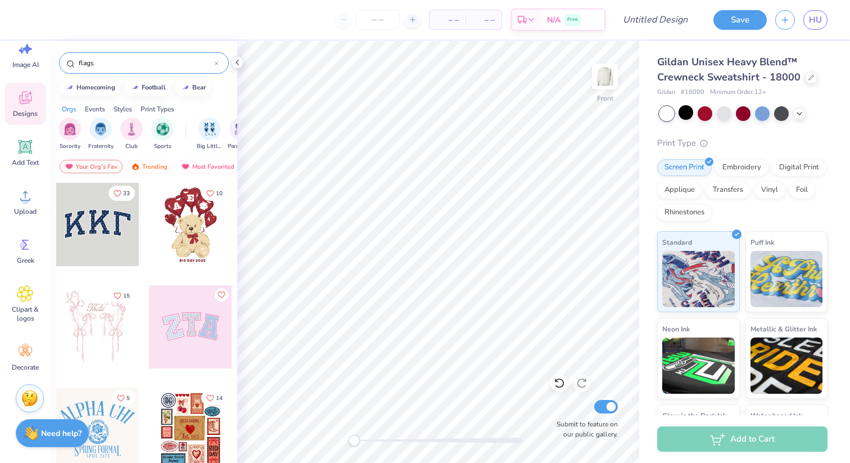
type input "flags"
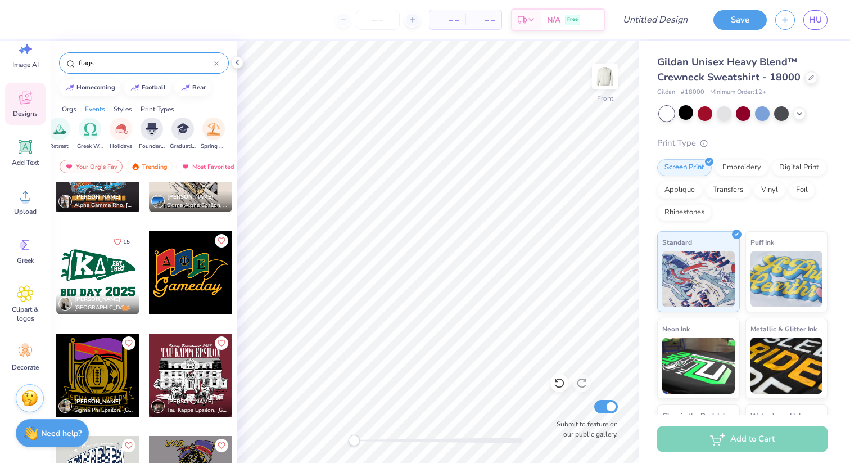
scroll to position [3220, 0]
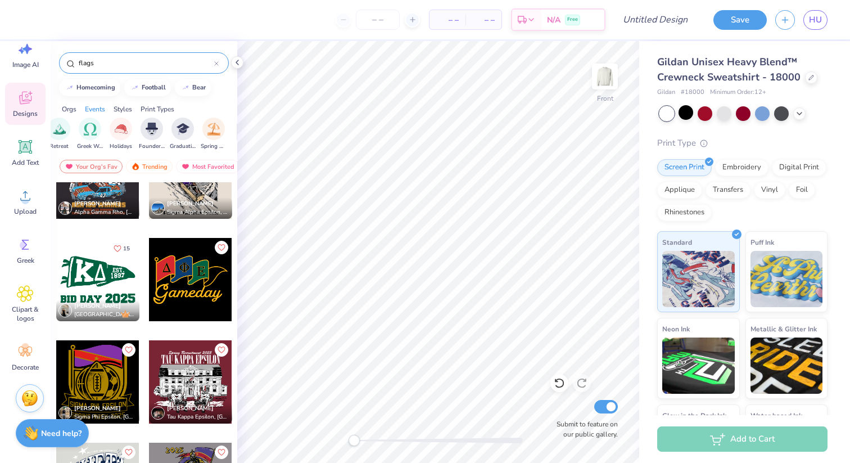
click at [102, 270] on div at bounding box center [97, 279] width 83 height 83
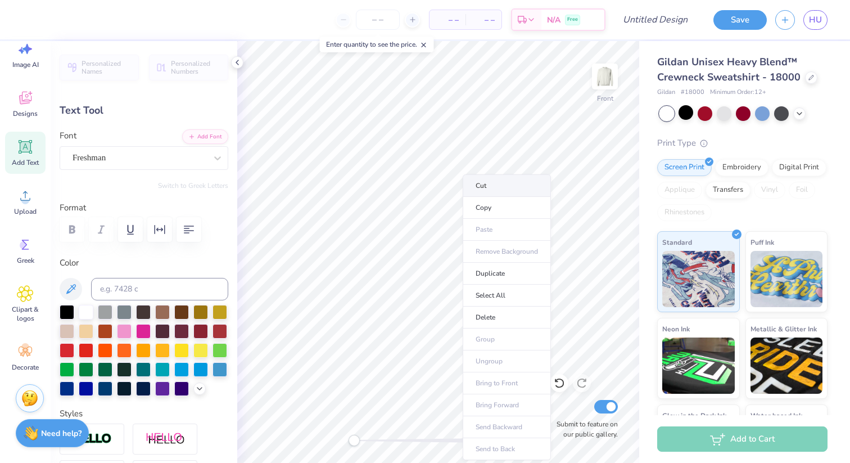
click at [479, 189] on li "Cut" at bounding box center [507, 185] width 88 height 22
type input "1.77"
type input "0.74"
type input "4.72"
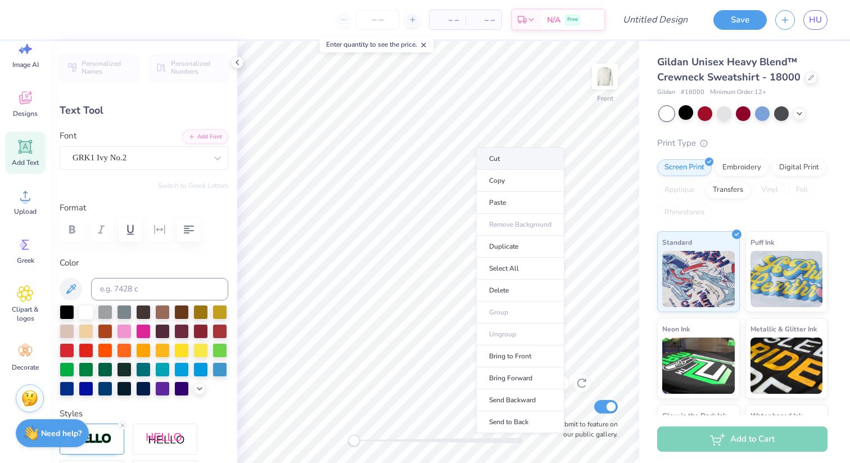
click at [490, 158] on li "Cut" at bounding box center [520, 158] width 88 height 22
type input "0.0"
type input "2.02"
type input "0.85"
type input "5.52"
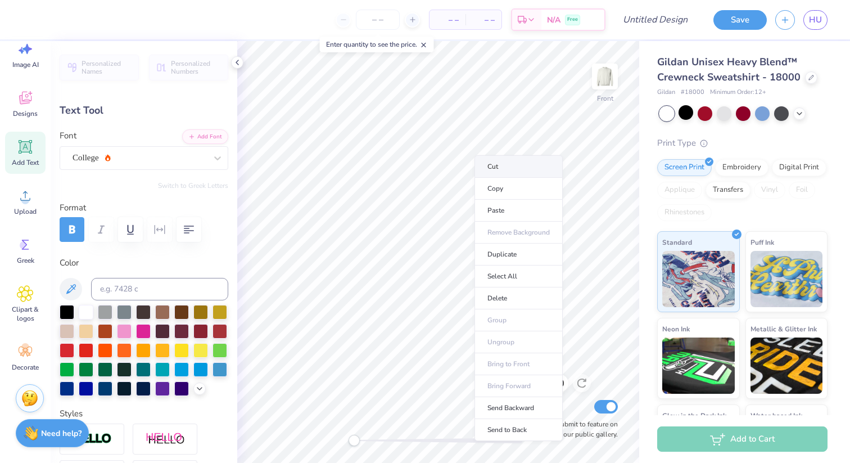
click at [486, 165] on li "Cut" at bounding box center [519, 166] width 88 height 22
type input "1.66"
type input "2.57"
type input "4.18"
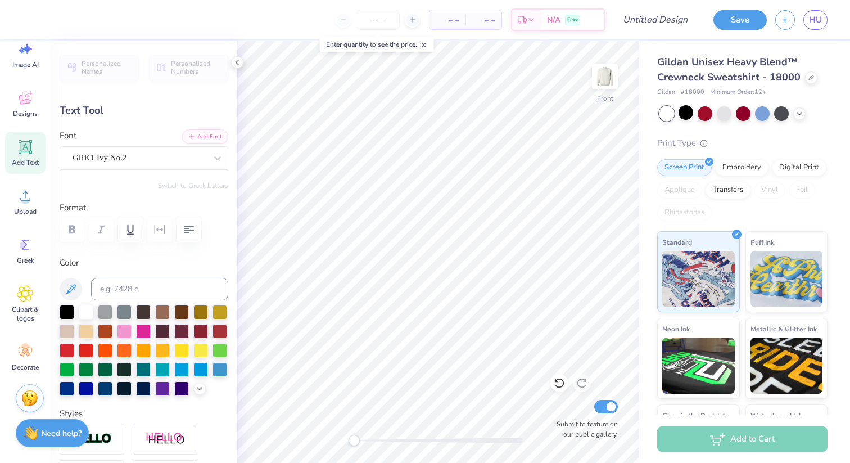
type input "3.25"
type input "3.96"
type input "3.24"
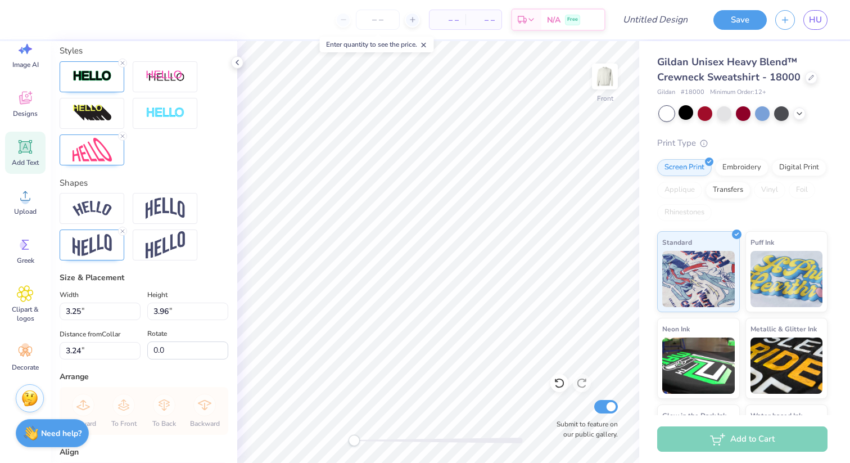
scroll to position [509, 0]
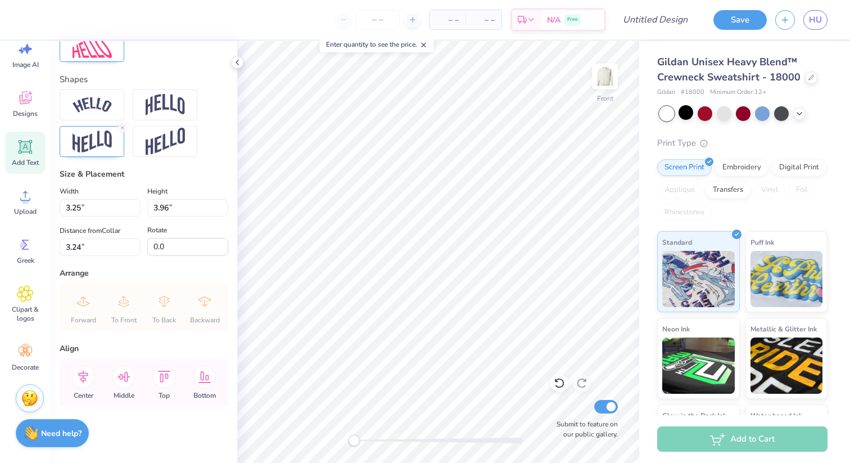
paste textarea
type input "1.66"
type input "2.57"
type input "4.09"
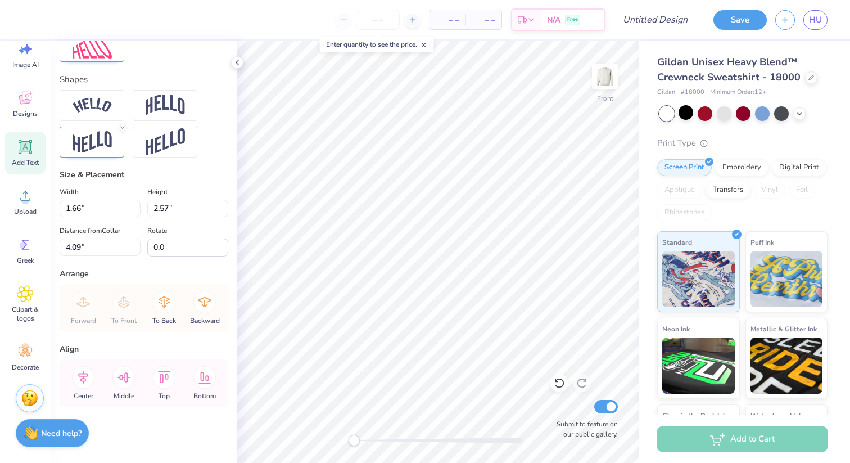
type input "2.20"
type input "3.40"
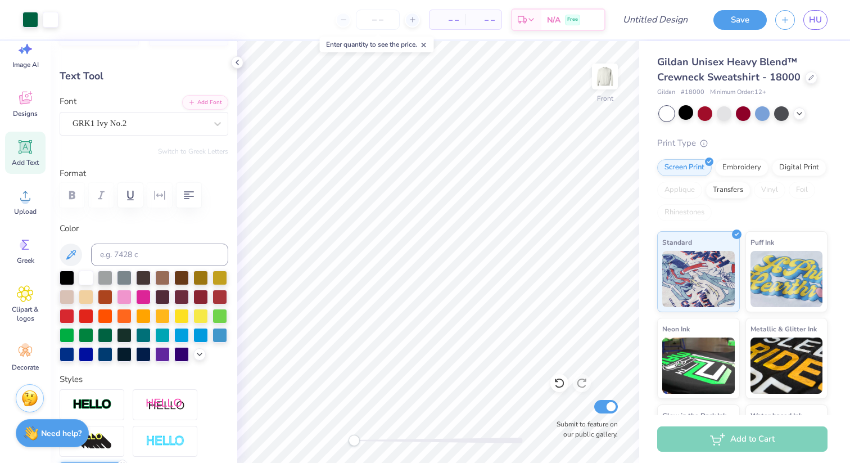
scroll to position [0, 0]
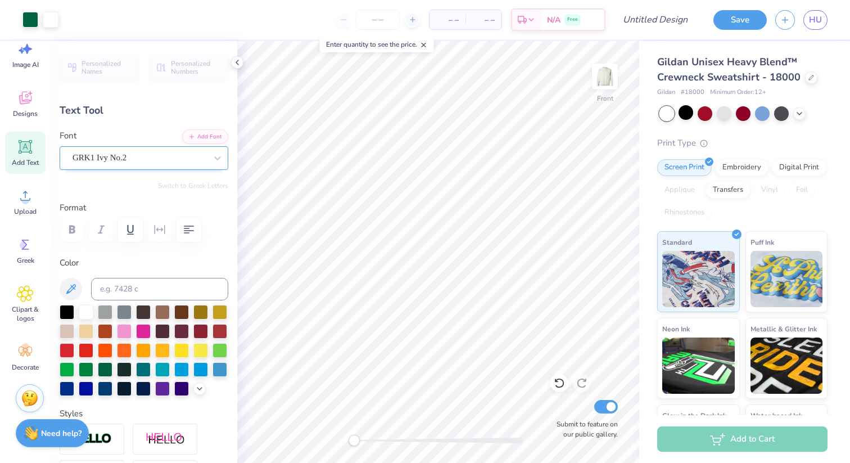
click at [123, 158] on div "GRK1 Ivy No.2" at bounding box center [139, 157] width 136 height 17
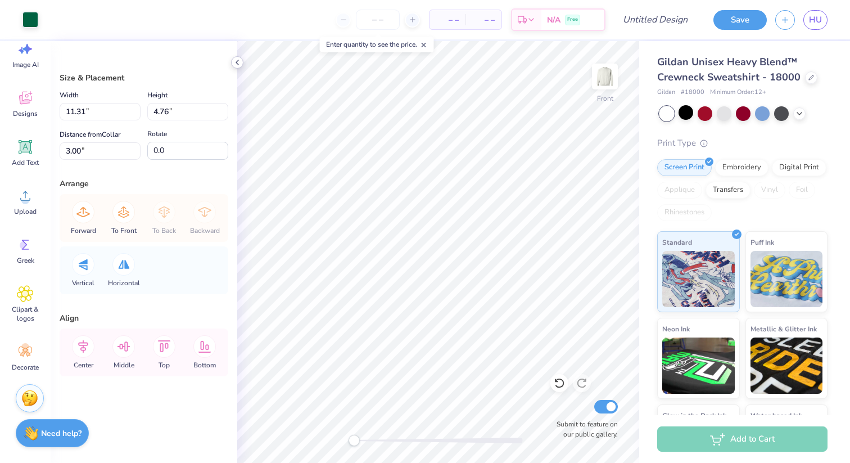
click at [237, 62] on icon at bounding box center [237, 62] width 9 height 9
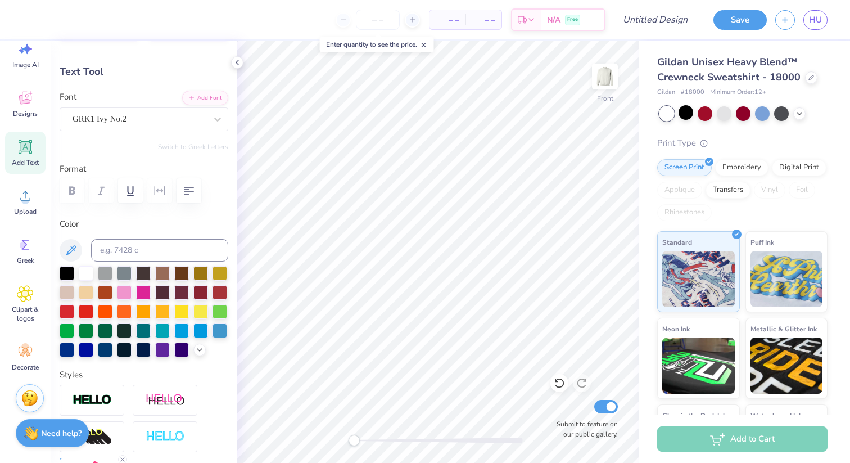
scroll to position [51, 0]
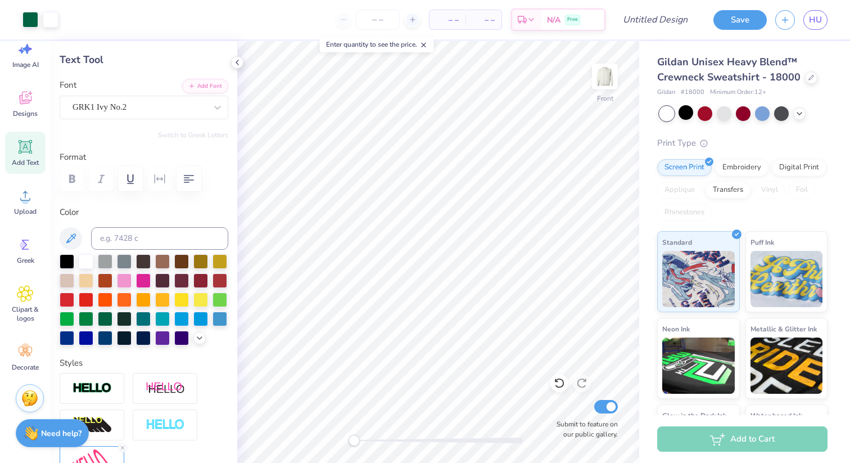
click at [192, 119] on div "Personalized Names Personalized Numbers Text Tool Add Font Font GRK1 Ivy No.2 S…" at bounding box center [144, 252] width 187 height 422
click at [192, 114] on div at bounding box center [140, 107] width 134 height 15
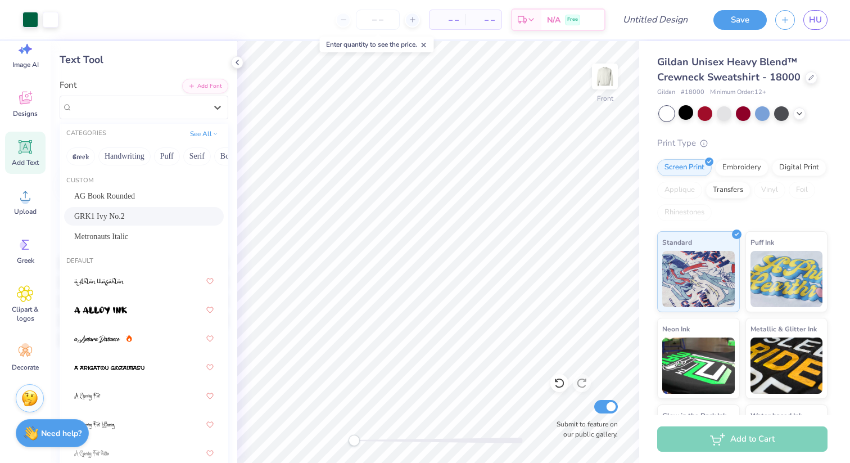
click at [147, 213] on div "GRK1 Ivy No.2" at bounding box center [143, 216] width 139 height 12
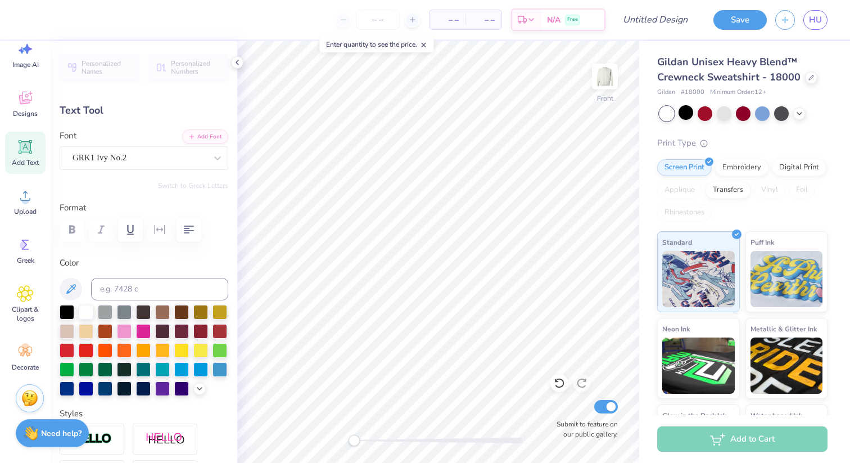
type textarea "D G"
type input "2.16"
type input "2.55"
type input "4.33"
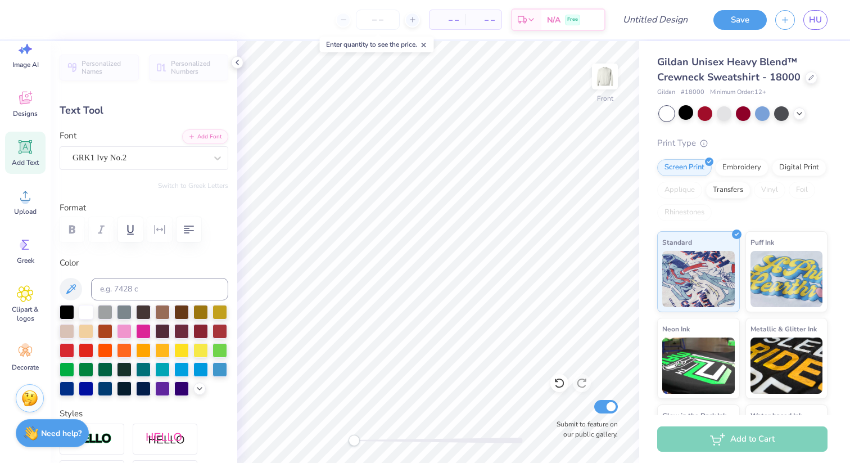
type textarea "D"
type input "2.20"
type input "3.40"
type input "3.68"
type textarea "G"
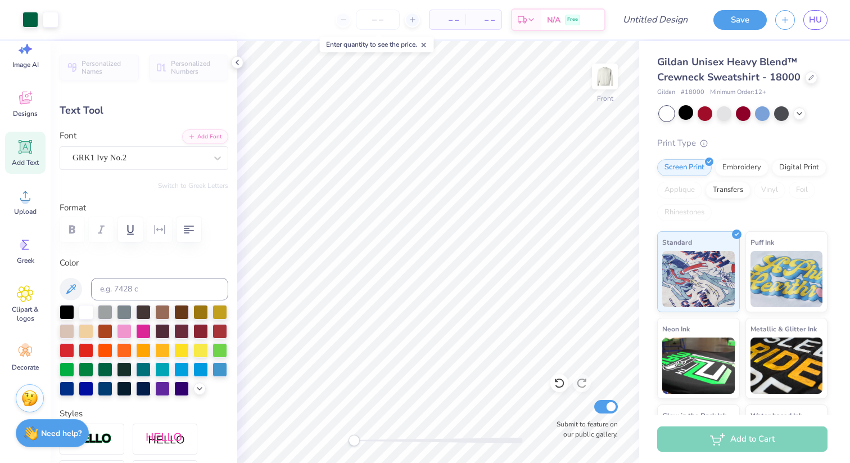
type input "2.22"
type input "3.50"
type input "3.63"
type input "1.76"
type input "2.77"
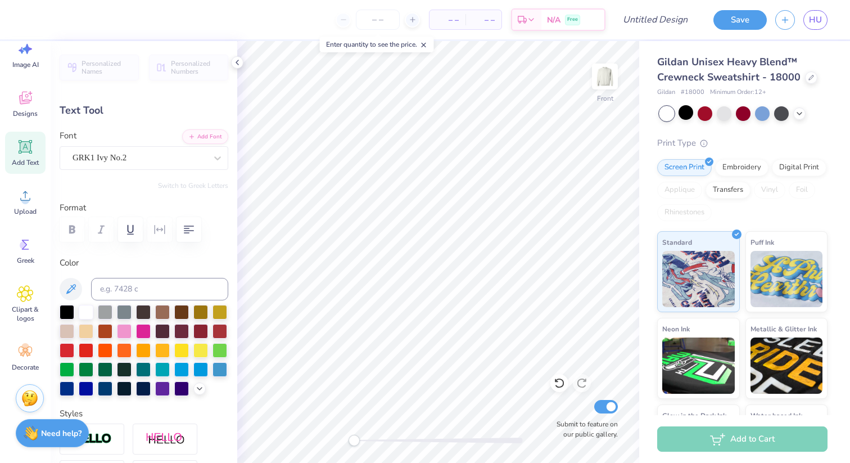
type input "4.36"
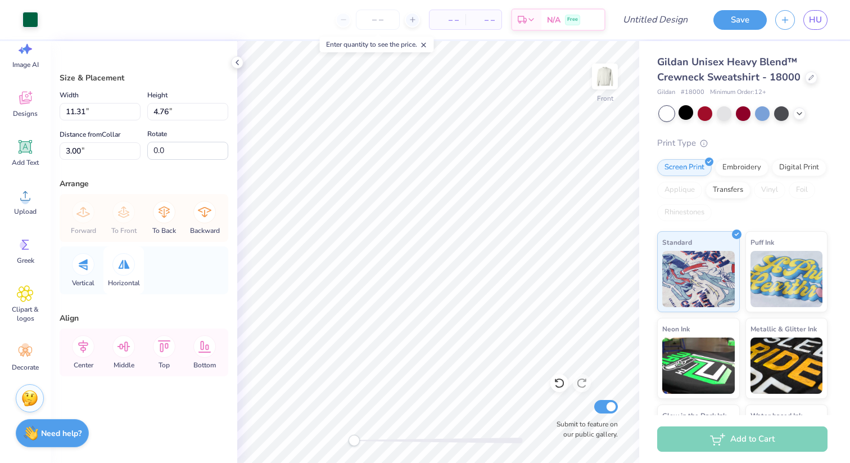
click at [118, 268] on icon at bounding box center [124, 264] width 12 height 9
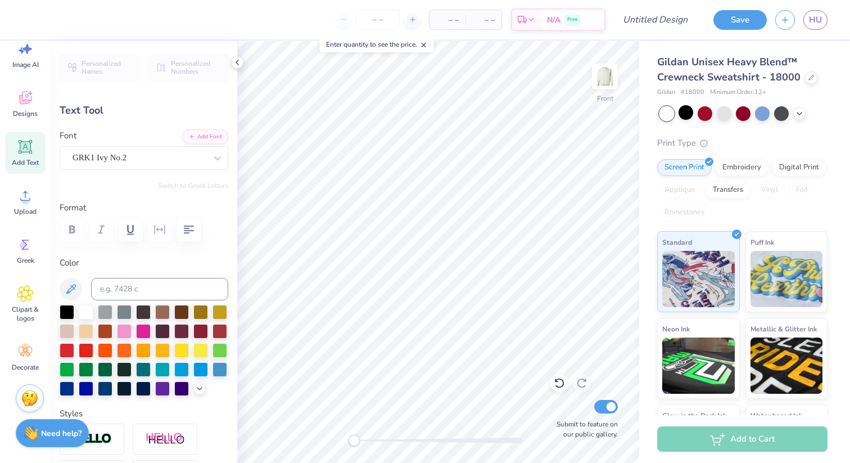
type textarea "P"
type input "2.22"
type input "3.45"
type input "8.15"
type input "1.80"
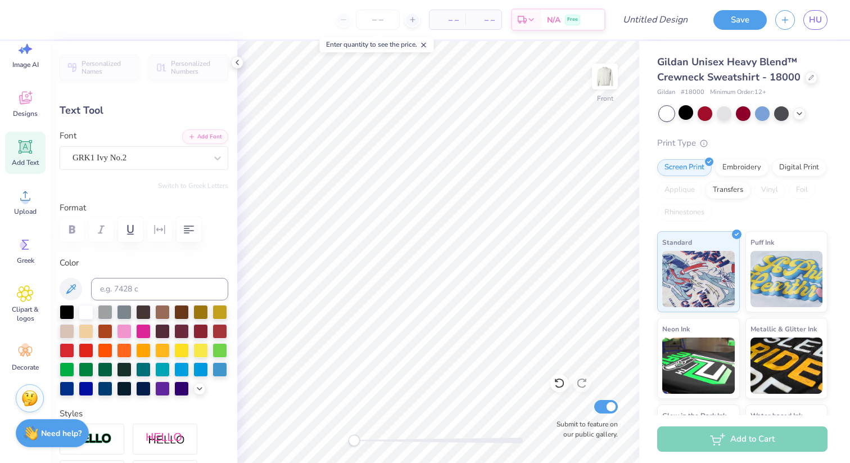
type input "2.80"
type input "8.74"
type textarea "K"
type input "2.01"
type input "3.12"
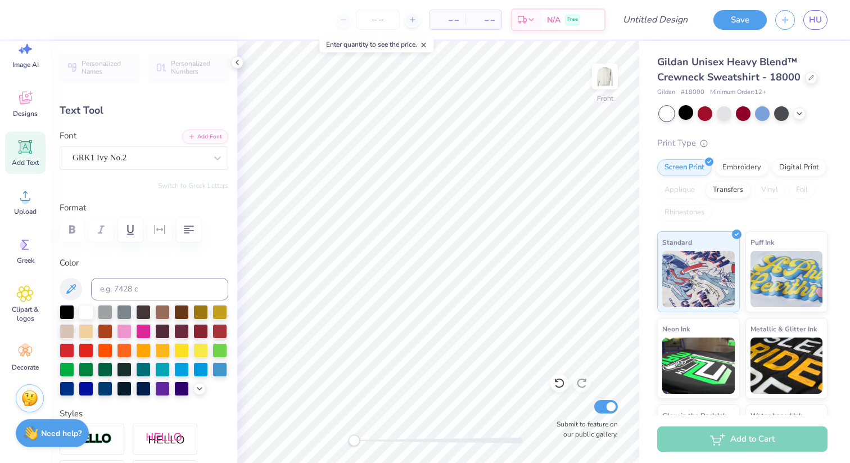
type input "8.41"
type input "1.80"
type input "2.80"
type input "8.74"
type input "1.63"
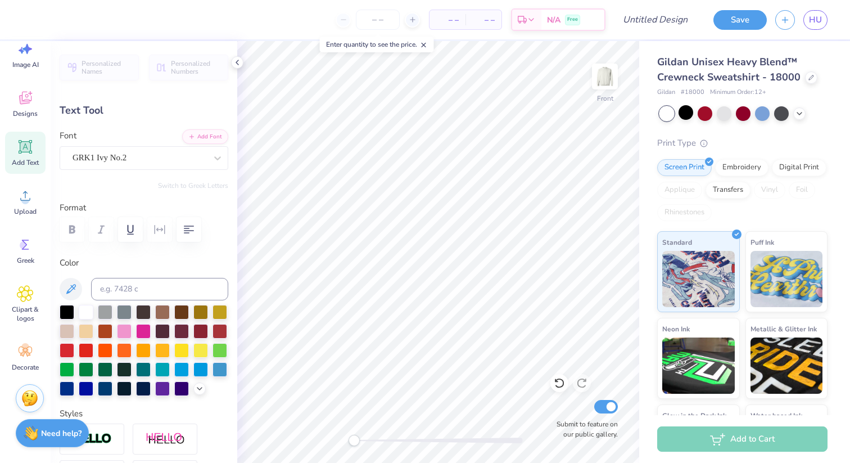
type input "2.53"
type input "9.00"
type input "2.01"
type input "3.12"
type input "8.41"
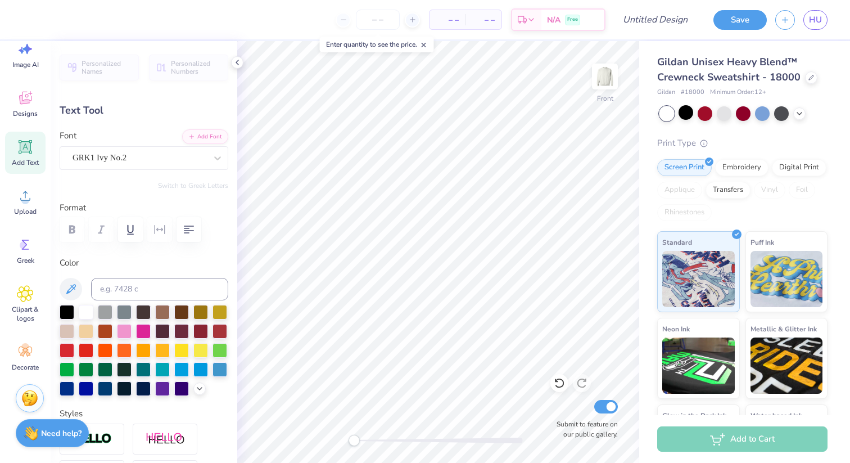
type textarea "A"
type input "3.11"
type input "8.42"
type input "1.64"
type input "2.54"
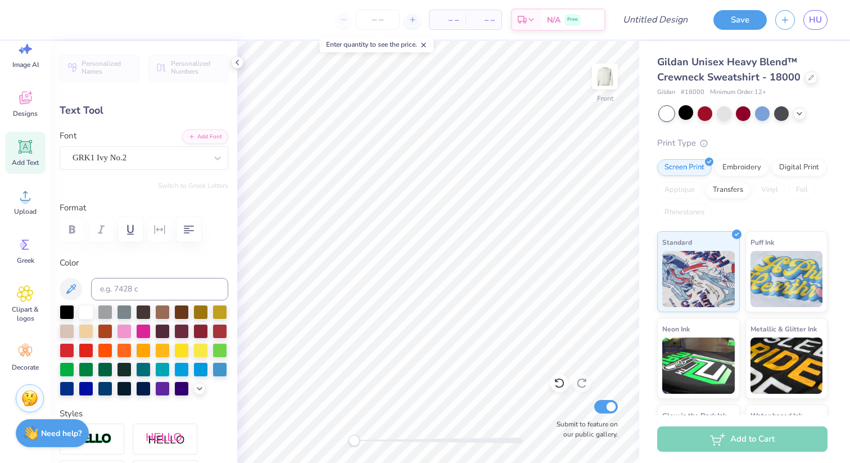
type input "8.99"
type input "1.63"
type input "2.53"
type input "9.00"
type input "1.21"
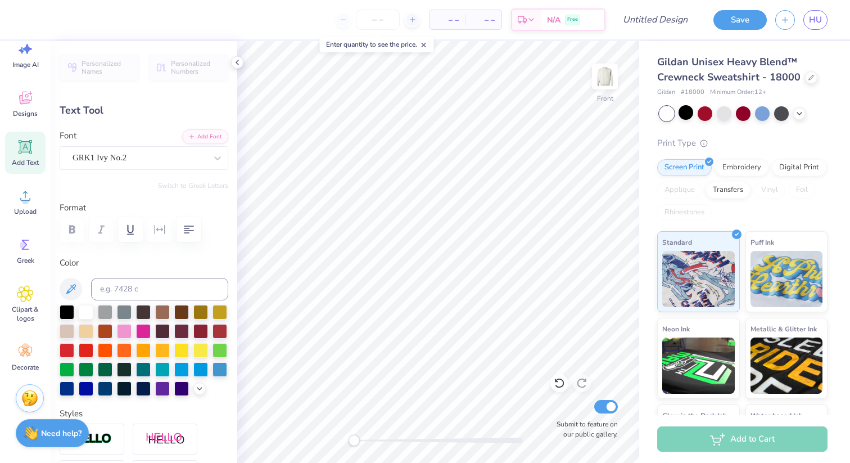
type input "1.88"
type input "9.65"
type input "1.41"
type input "2.19"
type input "8.77"
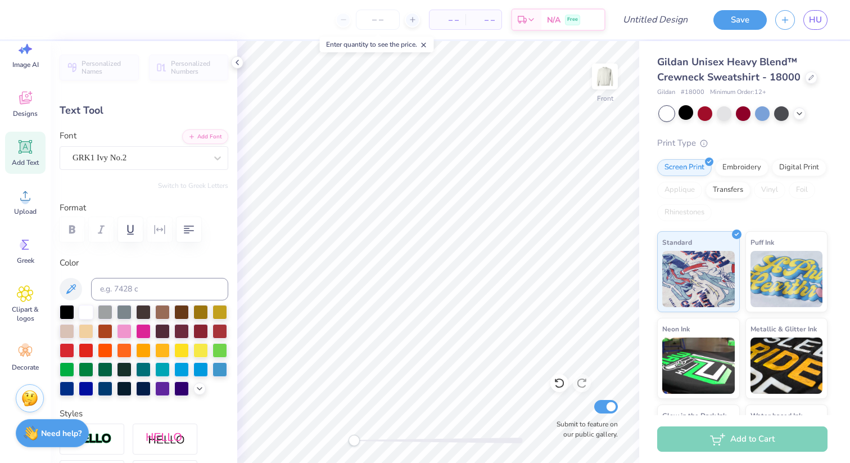
type input "2.01"
type input "3.12"
type input "8.41"
type input "1.70"
type input "2.64"
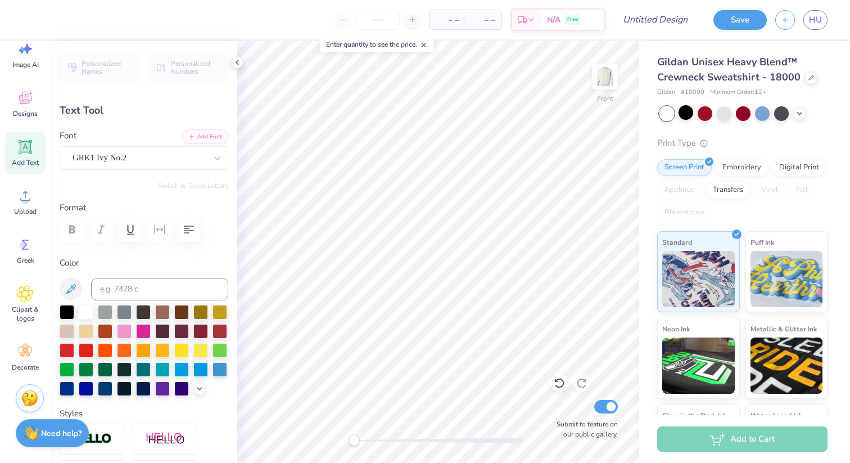
type input "8.90"
type input "1.64"
type input "2.54"
type input "8.41"
type input "1.70"
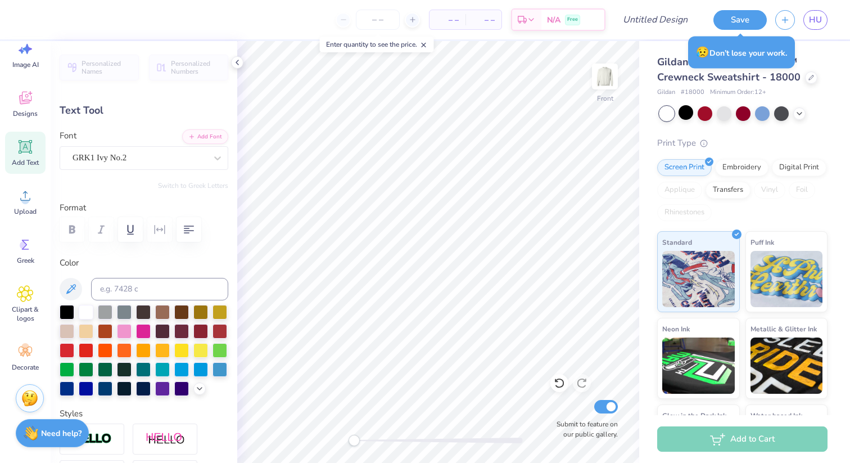
type input "2.64"
type input "8.65"
type input "1.64"
type input "2.54"
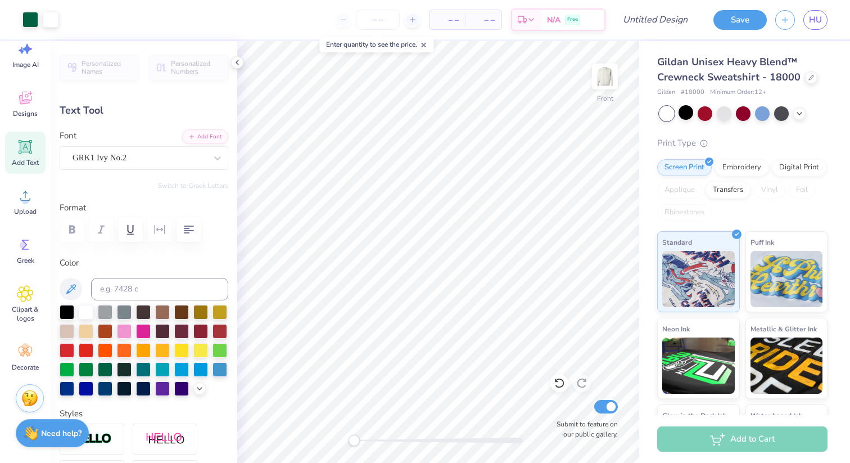
type input "8.61"
type input "1.70"
type input "2.64"
type input "1.41"
type input "2.19"
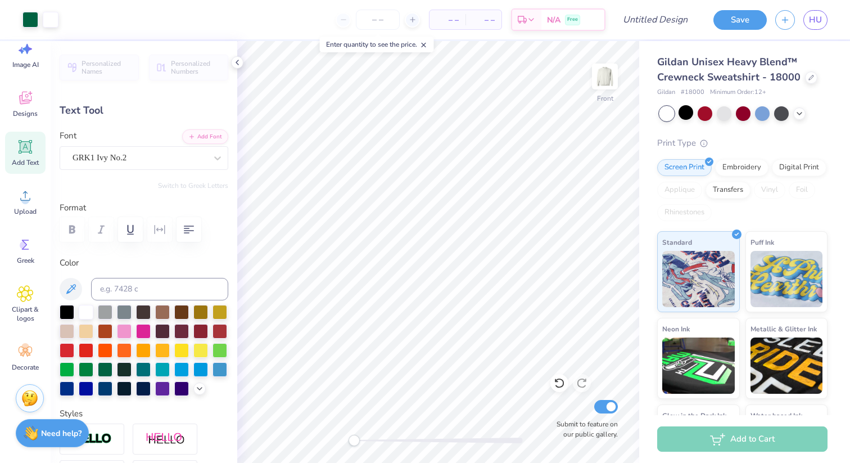
type input "8.88"
type input "1.52"
type input "2.37"
type input "8.78"
type textarea "p"
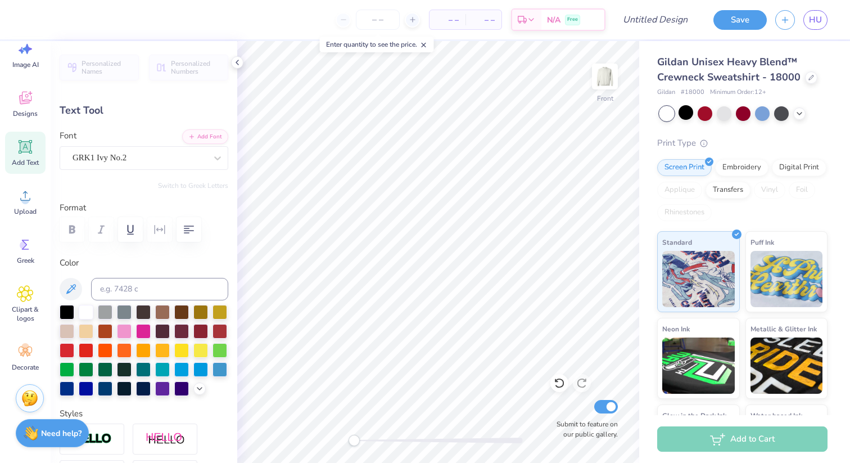
type textarea "p"
type textarea "P"
type textarea "O"
type textarea "o"
type textarea "q"
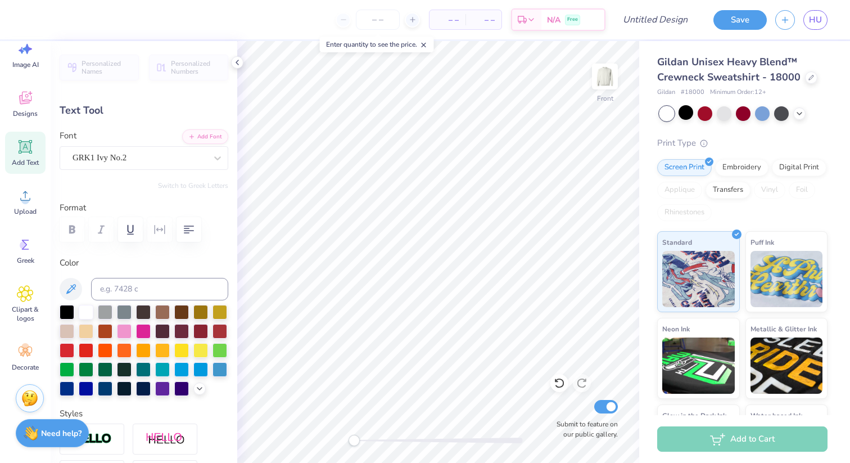
type textarea "w"
type textarea "e"
type textarea "r"
type textarea "t"
type textarea "l"
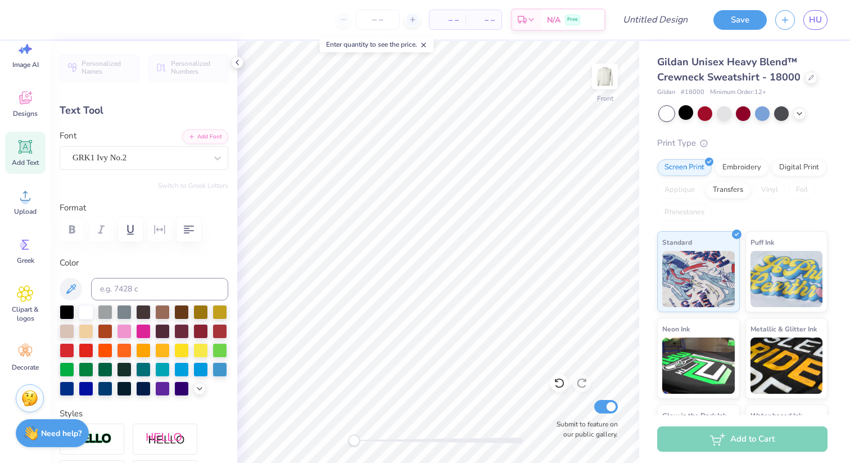
type textarea "k"
type textarea "a"
type textarea "s"
type textarea "d"
type textarea "g"
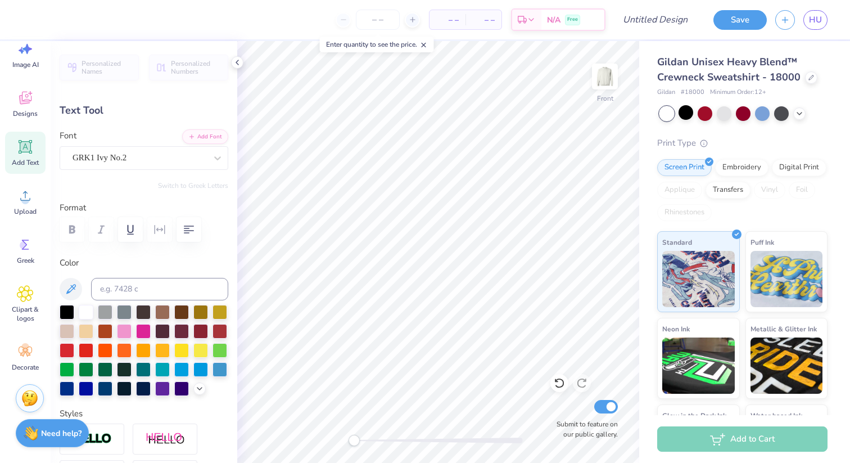
type textarea "G"
type textarea "H"
type textarea "K"
type textarea "L"
type textarea "M"
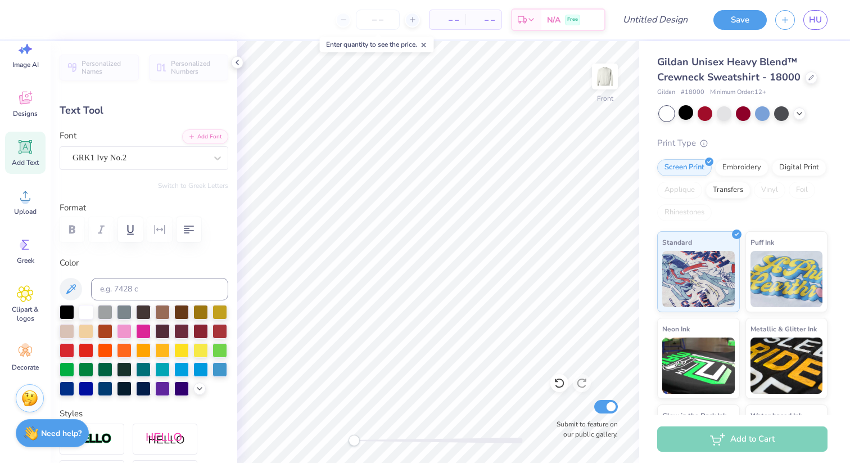
type textarea "N"
type textarea "B"
type textarea "V"
type textarea "C"
type textarea "X"
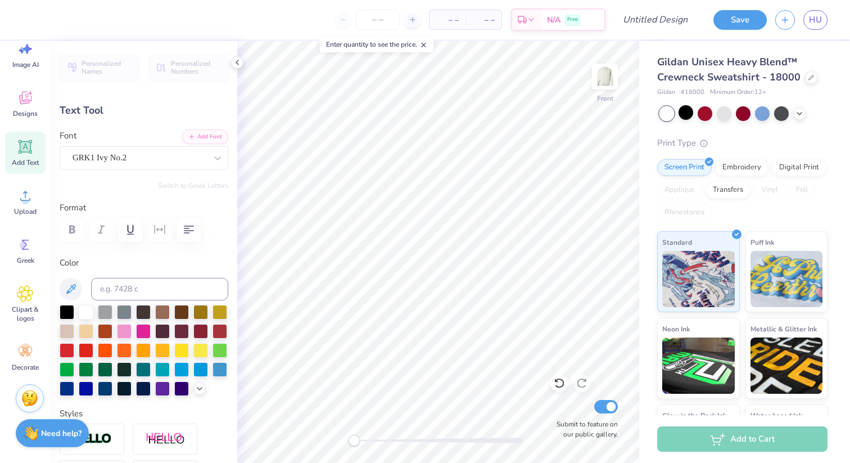
type textarea "X"
type textarea "Z"
type textarea "p"
type textarea "P"
type textarea "O"
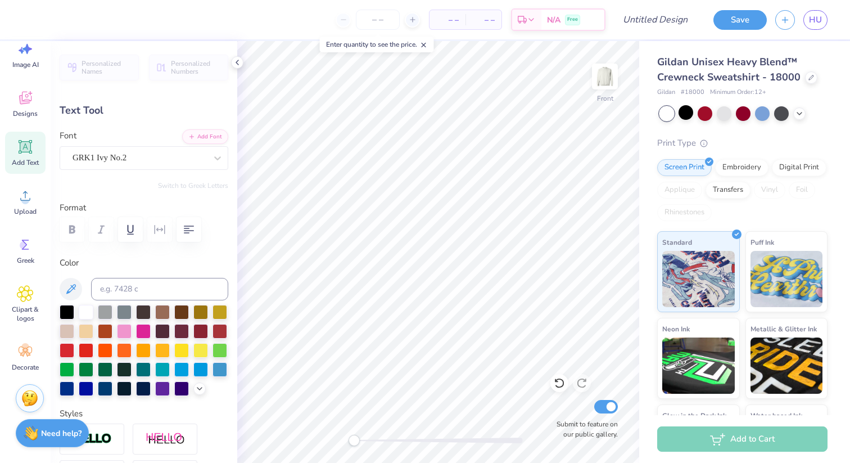
scroll to position [0, 0]
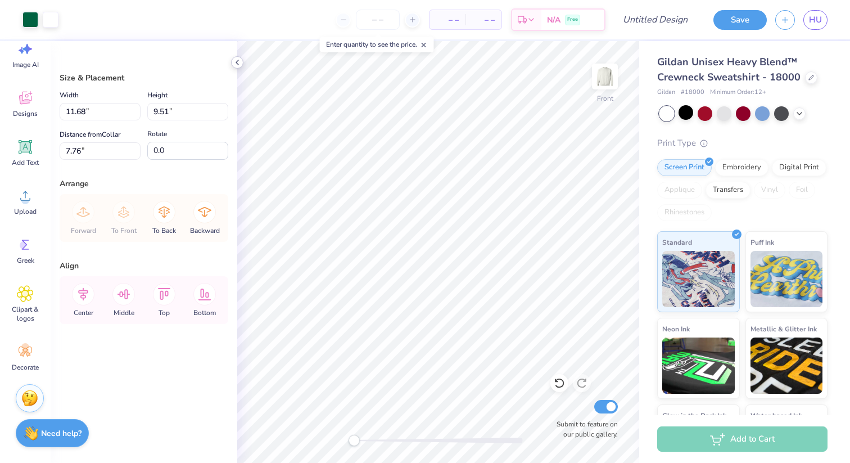
click at [238, 62] on icon at bounding box center [237, 62] width 9 height 9
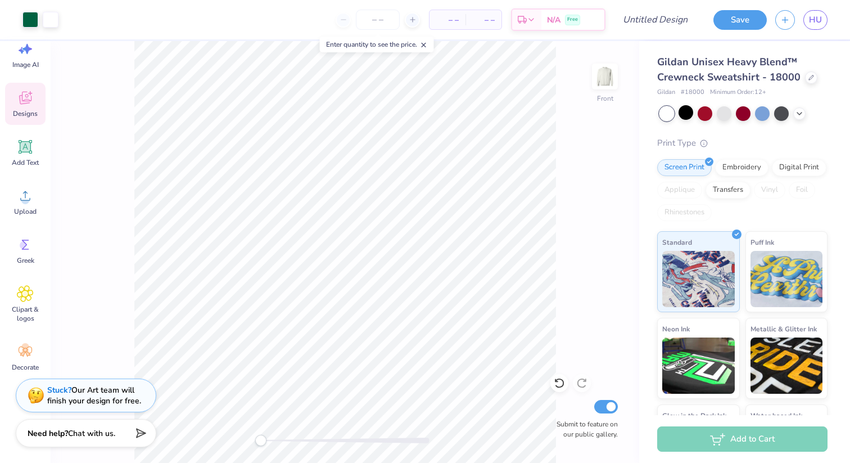
click at [24, 118] on div "Designs" at bounding box center [25, 104] width 40 height 42
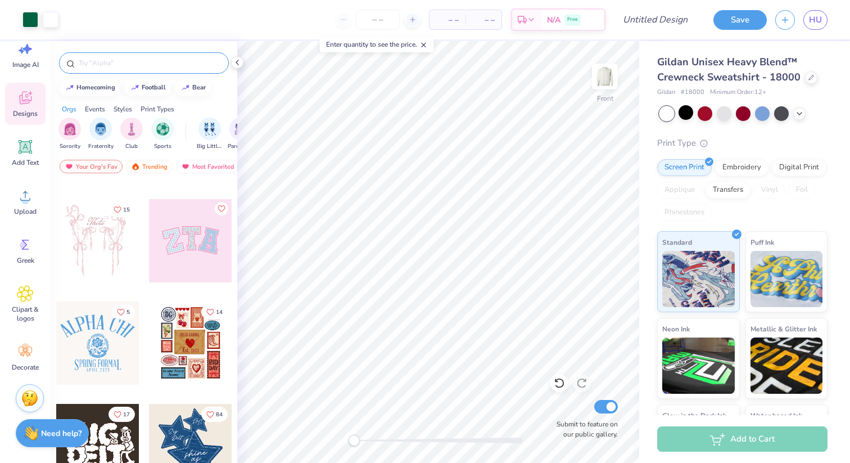
scroll to position [103, 0]
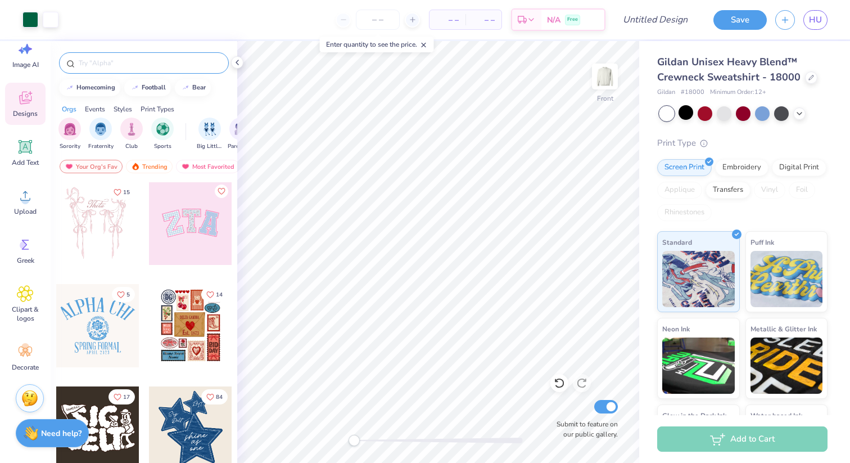
click at [130, 60] on input "text" at bounding box center [150, 62] width 144 height 11
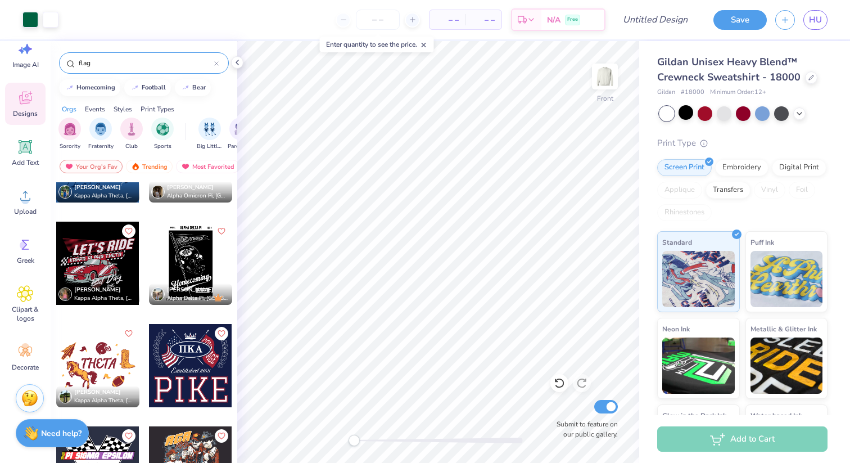
scroll to position [2317, 0]
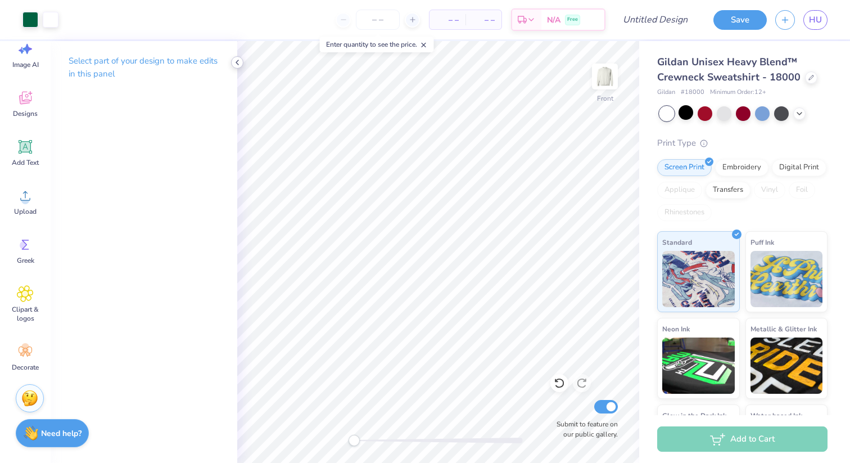
click at [235, 64] on icon at bounding box center [237, 62] width 9 height 9
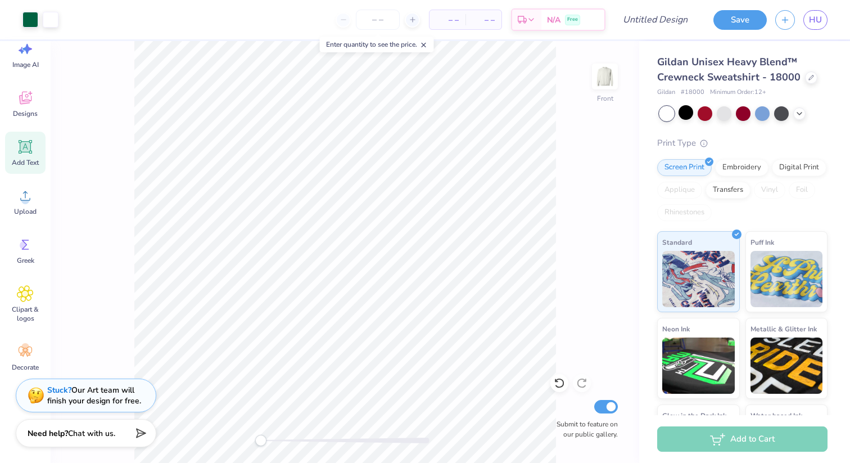
click at [18, 141] on icon at bounding box center [25, 146] width 17 height 17
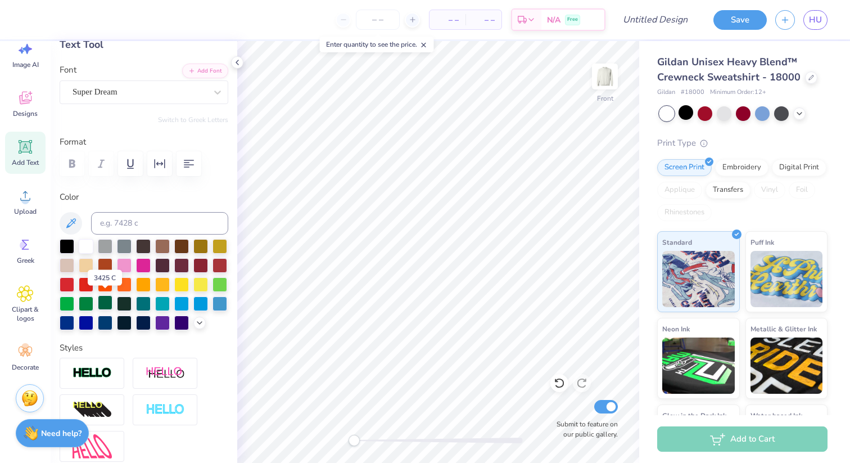
scroll to position [64, 0]
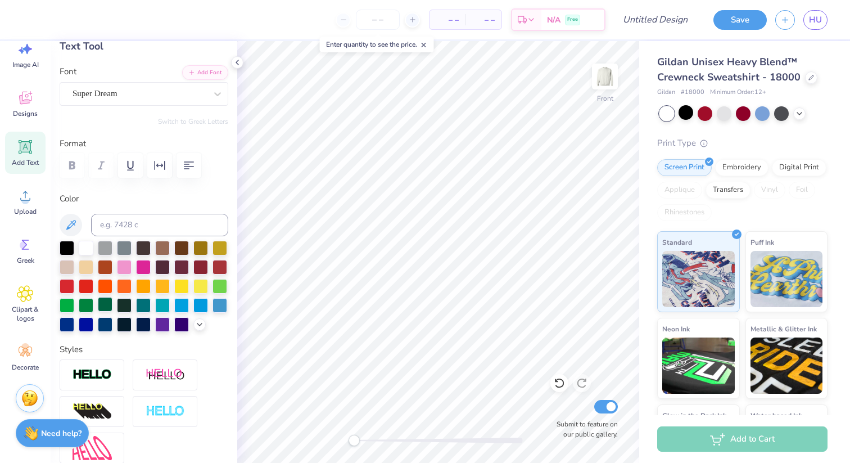
click at [101, 306] on div at bounding box center [105, 304] width 15 height 15
click at [154, 93] on div "Super Dream" at bounding box center [139, 93] width 136 height 17
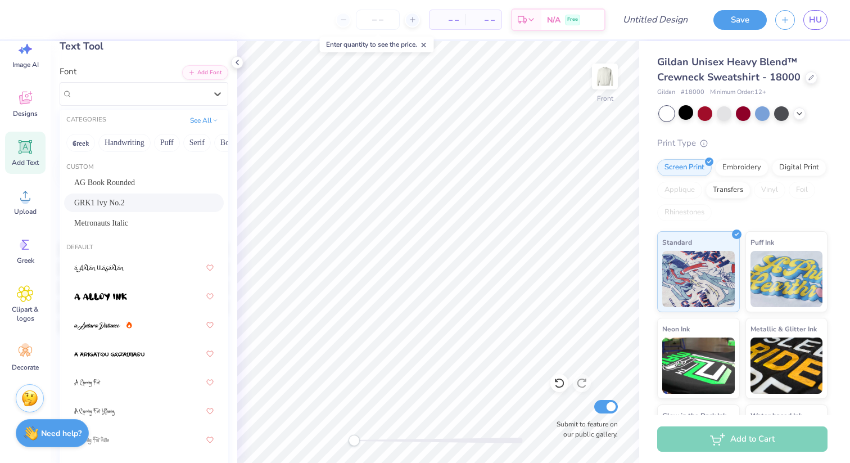
click at [140, 198] on div "GRK1 Ivy No.2" at bounding box center [143, 203] width 139 height 12
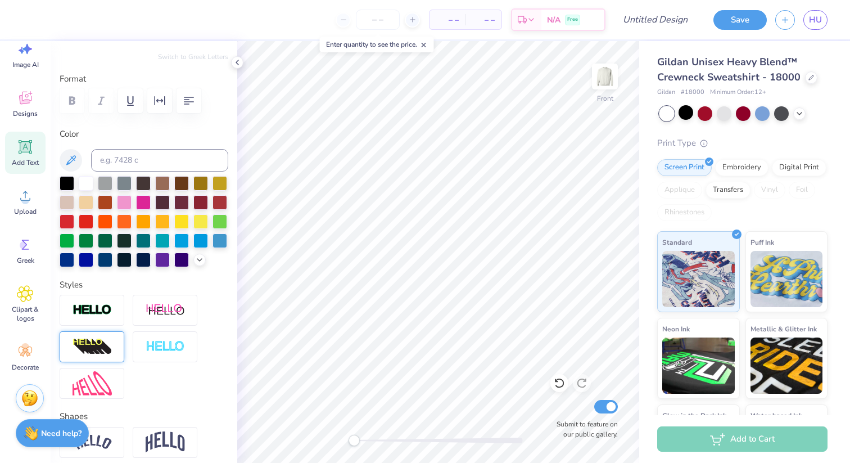
scroll to position [138, 0]
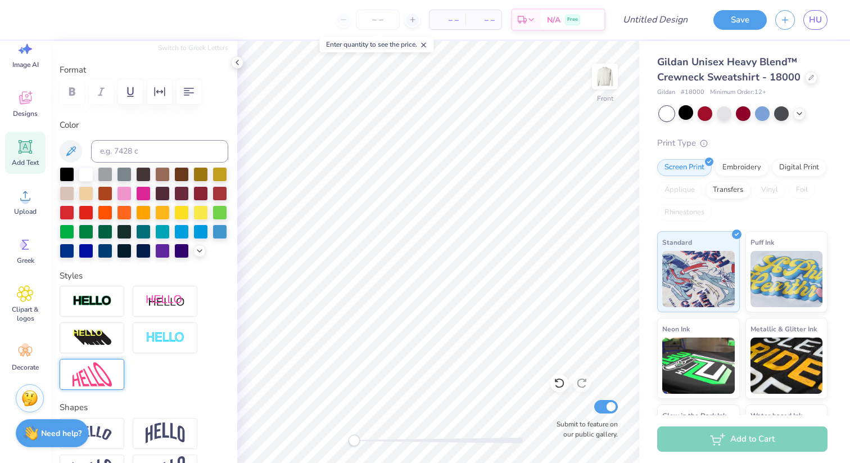
click at [110, 379] on img at bounding box center [92, 374] width 39 height 24
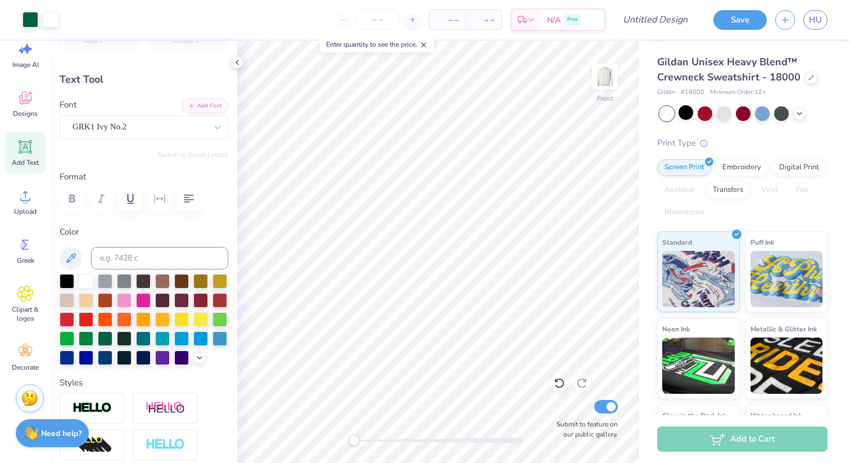
scroll to position [0, 0]
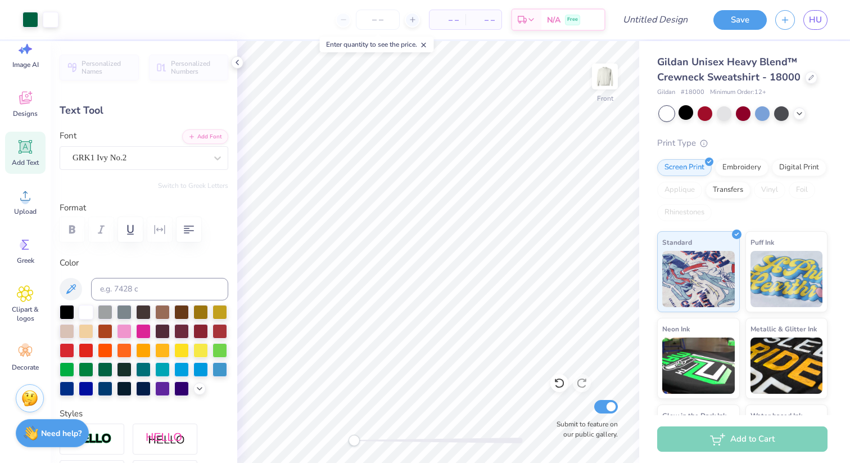
click at [78, 91] on div "Personalized Names Personalized Numbers Text Tool Add Font Font GRK1 Ivy No.2 S…" at bounding box center [144, 252] width 187 height 422
click at [87, 105] on div "Text Tool" at bounding box center [144, 110] width 169 height 15
click at [28, 149] on icon at bounding box center [25, 146] width 17 height 17
click at [107, 372] on div at bounding box center [105, 368] width 15 height 15
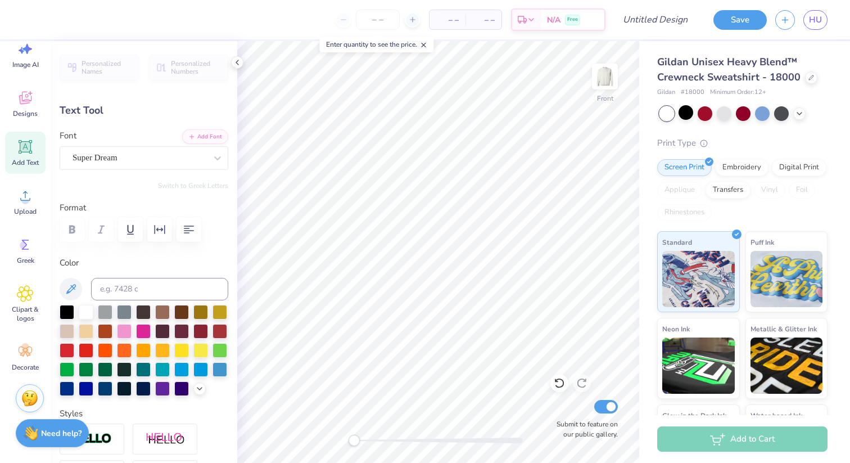
click at [156, 145] on div "Font Super Dream" at bounding box center [144, 149] width 169 height 40
click at [156, 150] on div at bounding box center [140, 157] width 134 height 15
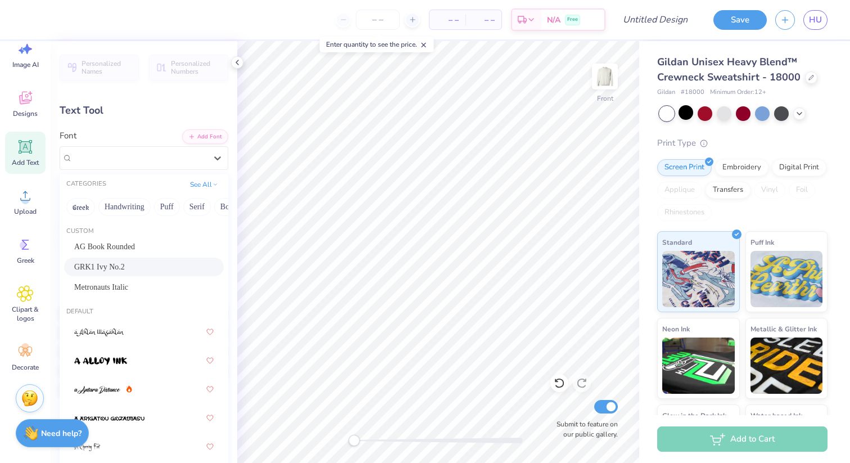
click at [146, 269] on div "GRK1 Ivy No.2" at bounding box center [143, 267] width 139 height 12
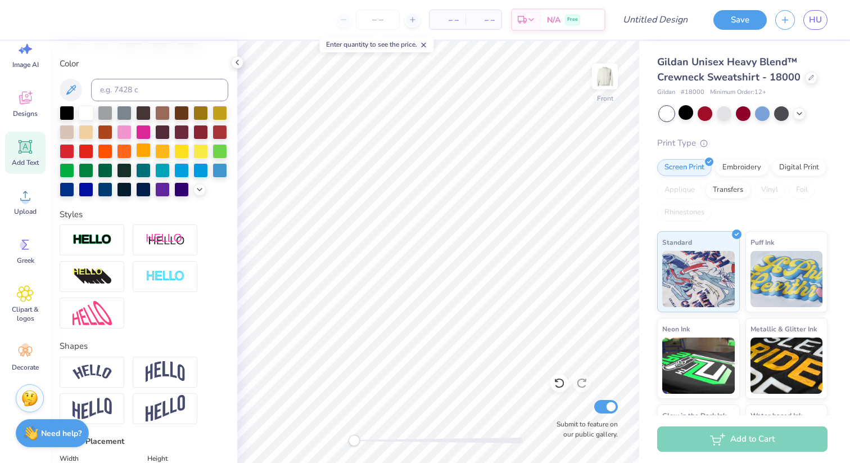
scroll to position [238, 0]
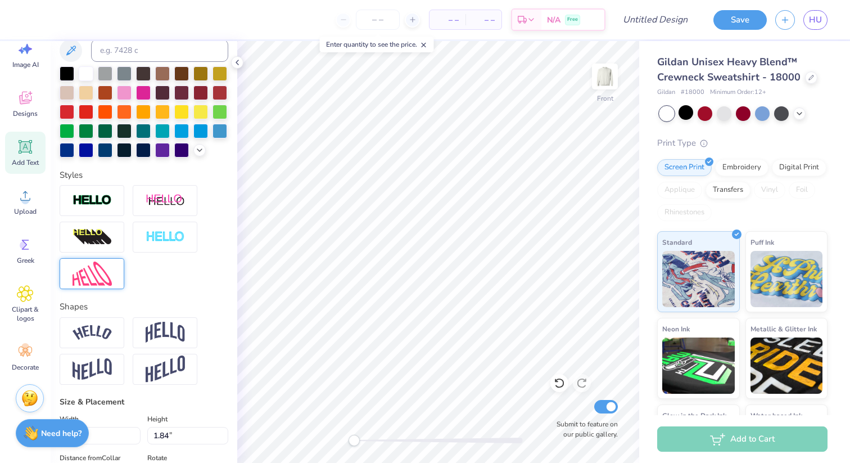
click at [96, 269] on img at bounding box center [92, 273] width 39 height 24
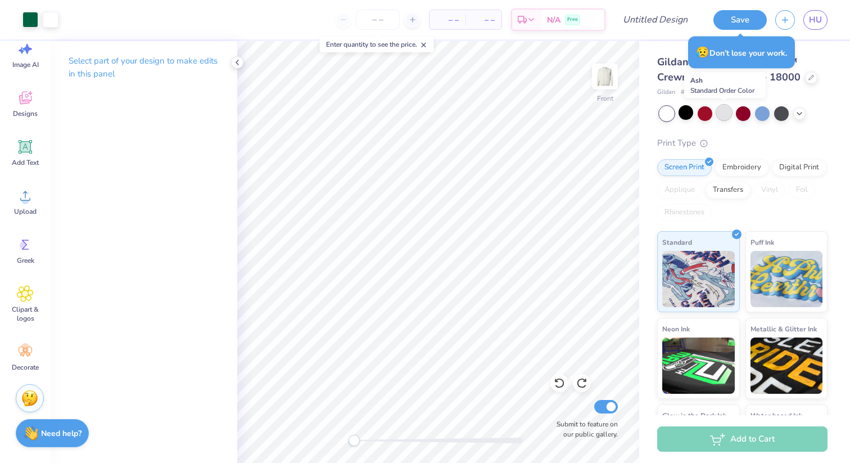
click at [723, 113] on div at bounding box center [724, 112] width 15 height 15
click at [599, 93] on img at bounding box center [605, 76] width 45 height 45
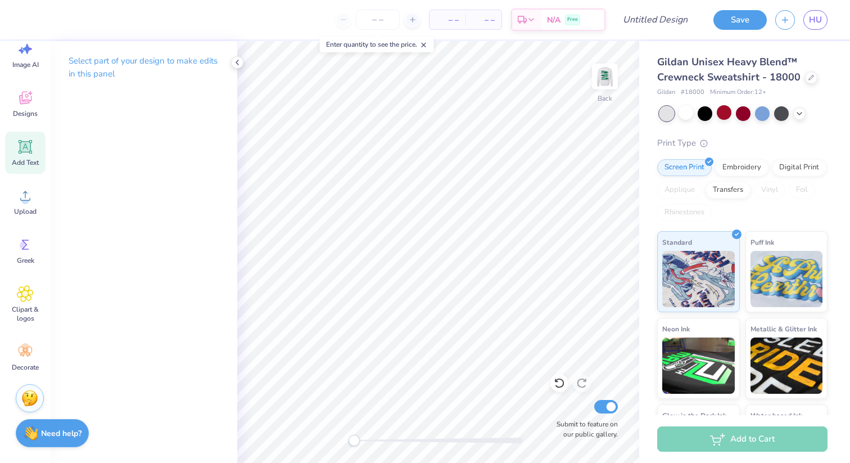
click at [24, 150] on icon at bounding box center [25, 147] width 11 height 11
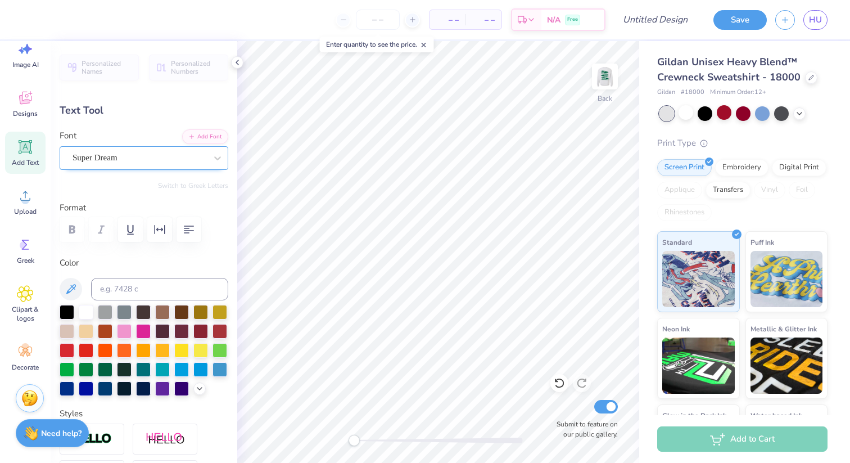
click at [127, 163] on div "Super Dream" at bounding box center [139, 157] width 136 height 17
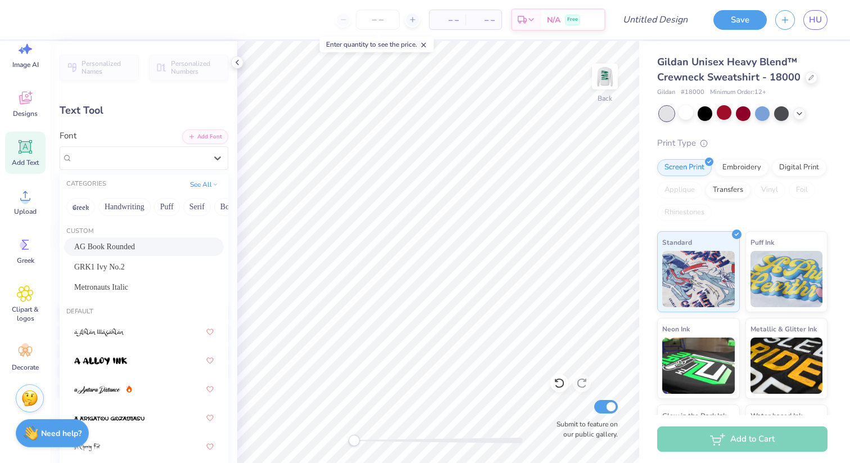
click at [144, 251] on div "AG Book Rounded" at bounding box center [143, 247] width 139 height 12
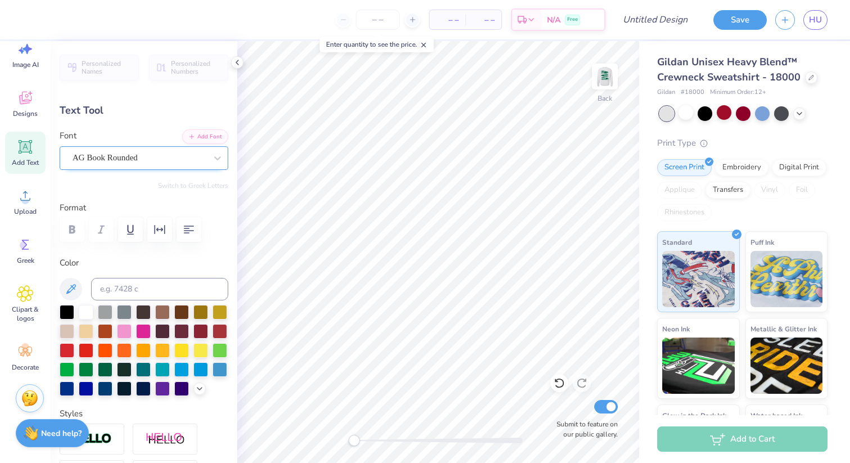
click at [159, 161] on div "AG Book Rounded" at bounding box center [139, 157] width 136 height 17
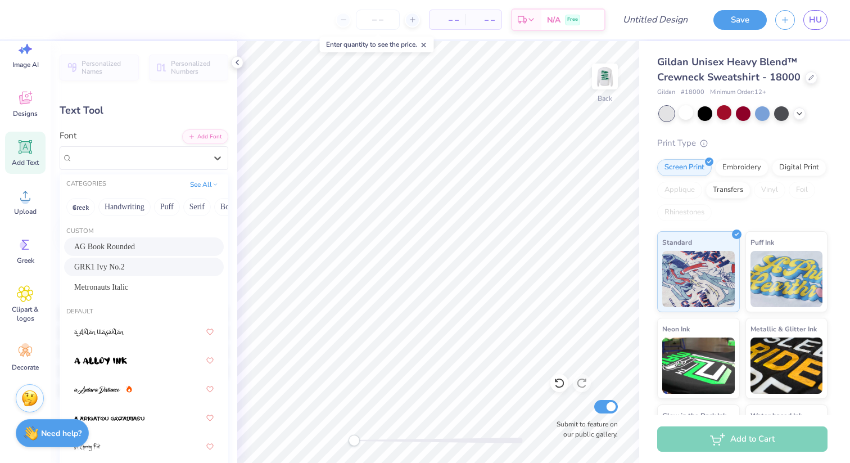
click at [157, 270] on div "GRK1 Ivy No.2" at bounding box center [143, 267] width 139 height 12
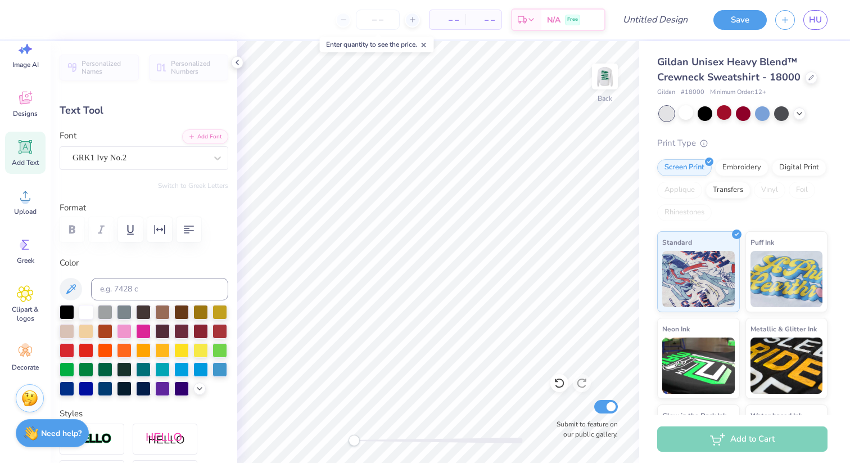
scroll to position [1, 1]
click at [95, 369] on div at bounding box center [144, 350] width 169 height 91
click at [101, 369] on div at bounding box center [105, 368] width 15 height 15
click at [610, 79] on img at bounding box center [605, 76] width 45 height 45
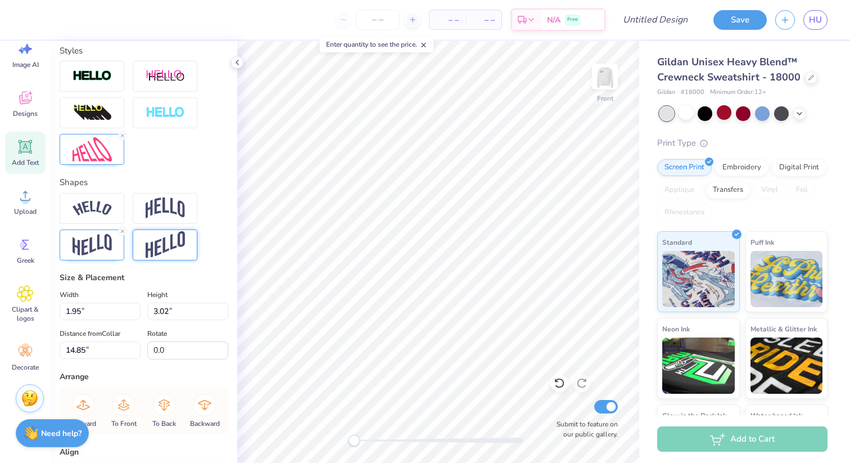
scroll to position [377, 0]
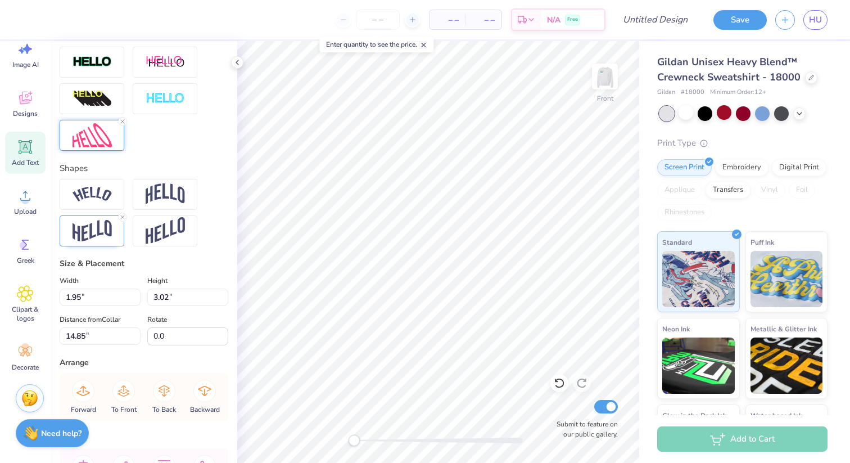
click at [97, 142] on img at bounding box center [92, 135] width 39 height 24
click at [108, 226] on img at bounding box center [92, 231] width 39 height 22
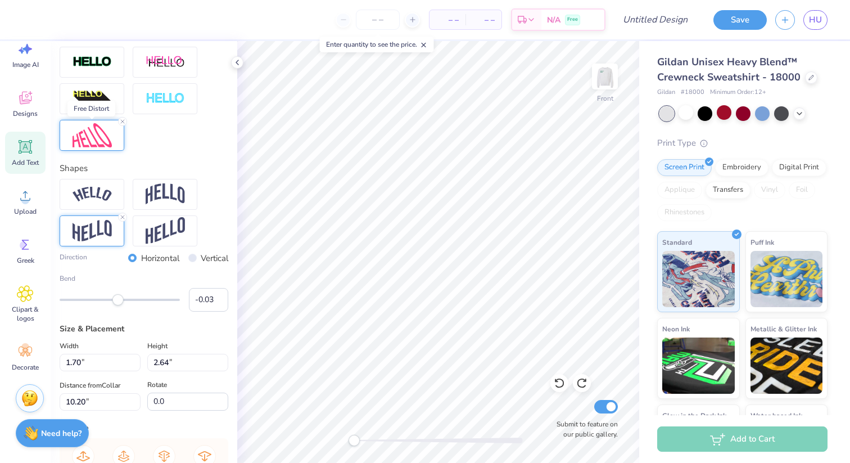
click at [85, 142] on img at bounding box center [92, 135] width 39 height 24
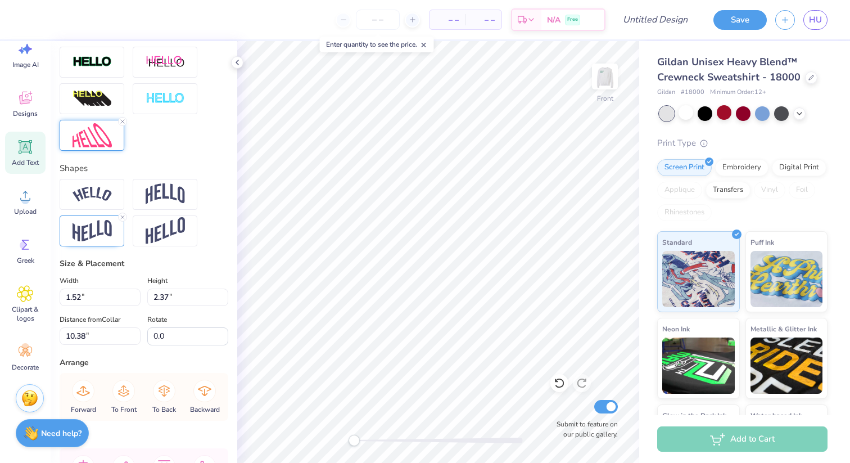
click at [97, 131] on img at bounding box center [92, 135] width 39 height 24
click at [557, 381] on icon at bounding box center [559, 382] width 11 height 11
click at [107, 138] on img at bounding box center [92, 135] width 39 height 24
click at [97, 141] on img at bounding box center [92, 135] width 39 height 24
click at [86, 138] on img at bounding box center [92, 135] width 39 height 24
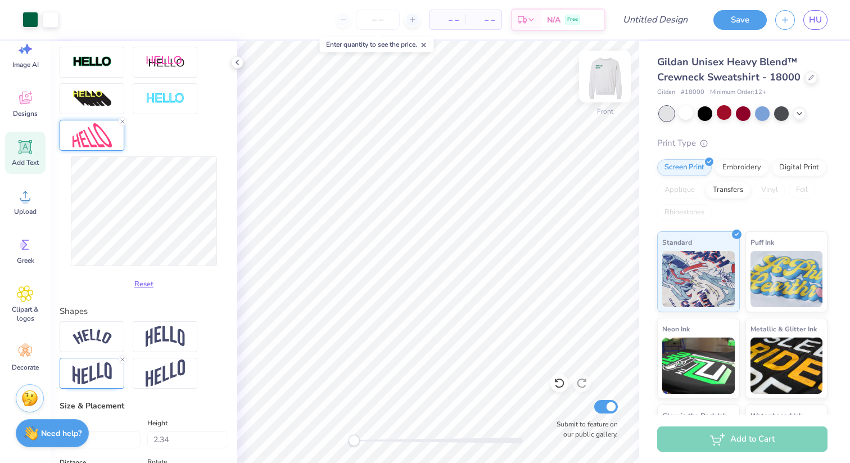
click at [603, 71] on img at bounding box center [605, 76] width 45 height 45
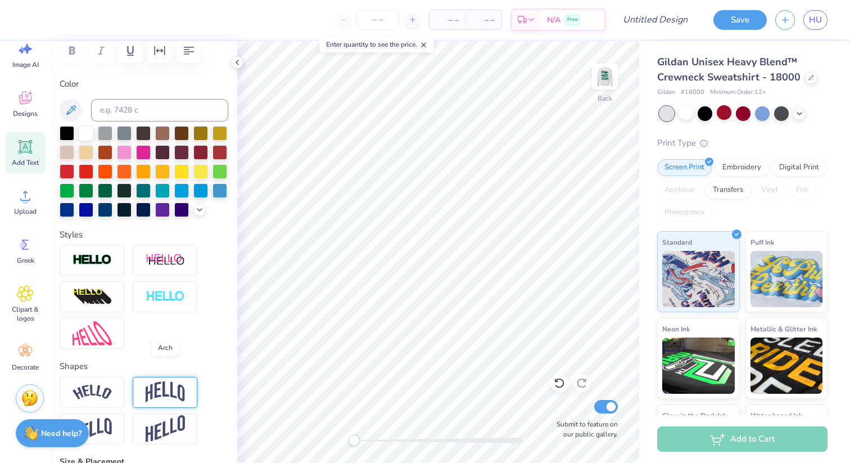
scroll to position [0, 0]
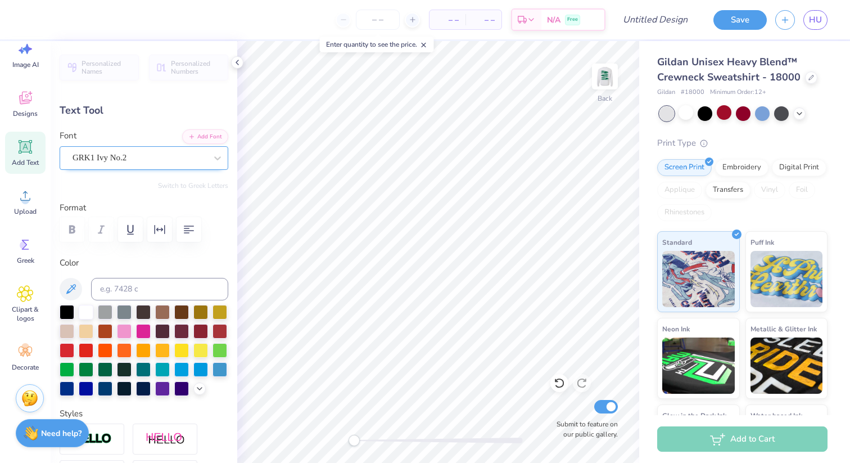
click at [134, 154] on div "GRK1 Ivy No.2" at bounding box center [139, 157] width 136 height 17
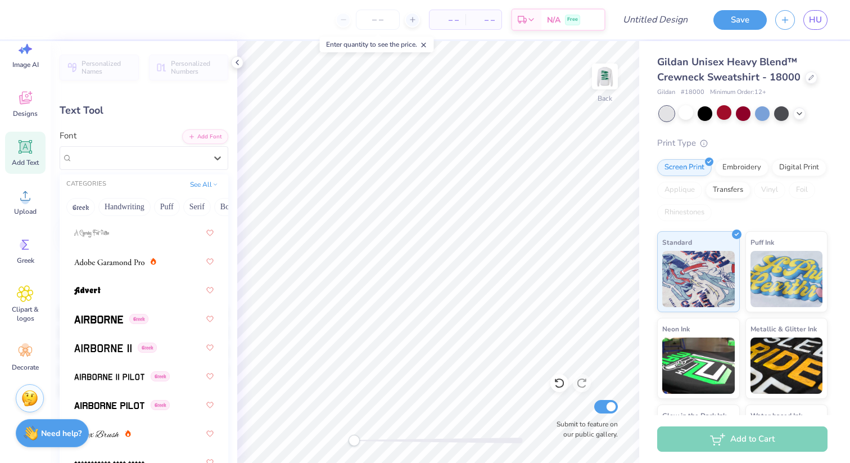
scroll to position [272, 0]
click at [110, 292] on div at bounding box center [143, 289] width 139 height 20
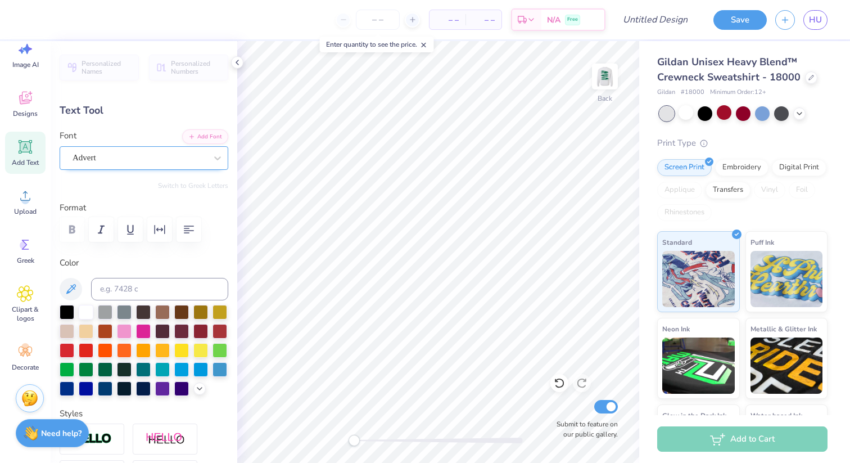
click at [125, 160] on div "Advert" at bounding box center [139, 157] width 136 height 17
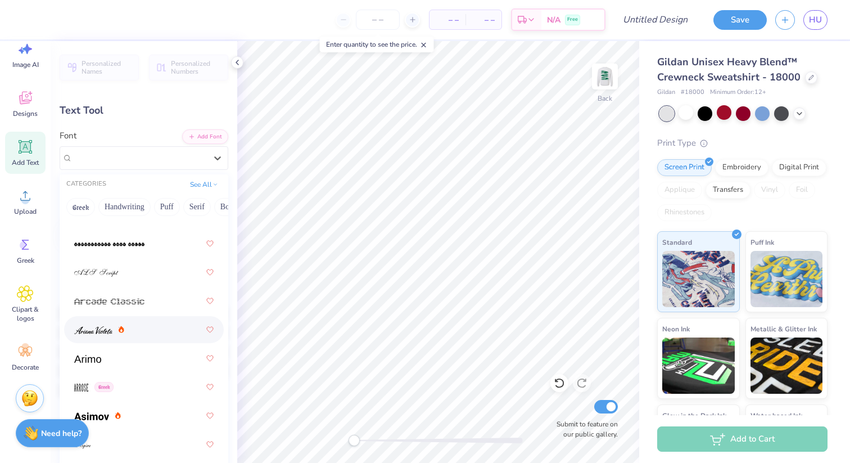
scroll to position [505, 0]
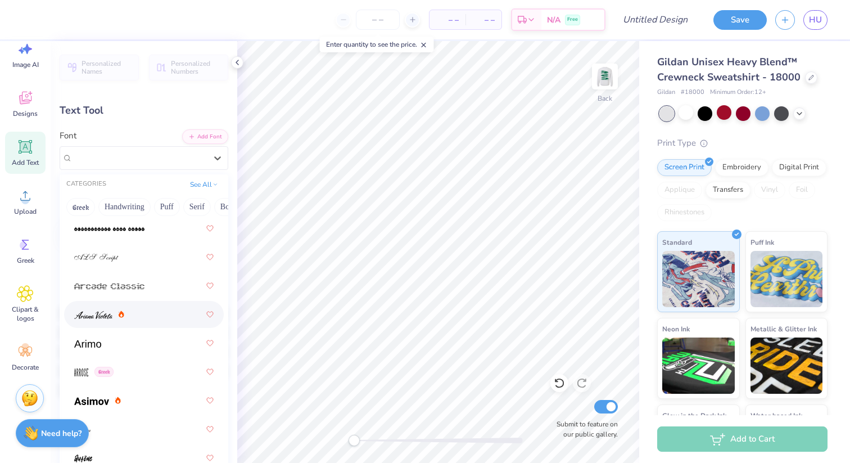
click at [147, 317] on div at bounding box center [143, 314] width 139 height 20
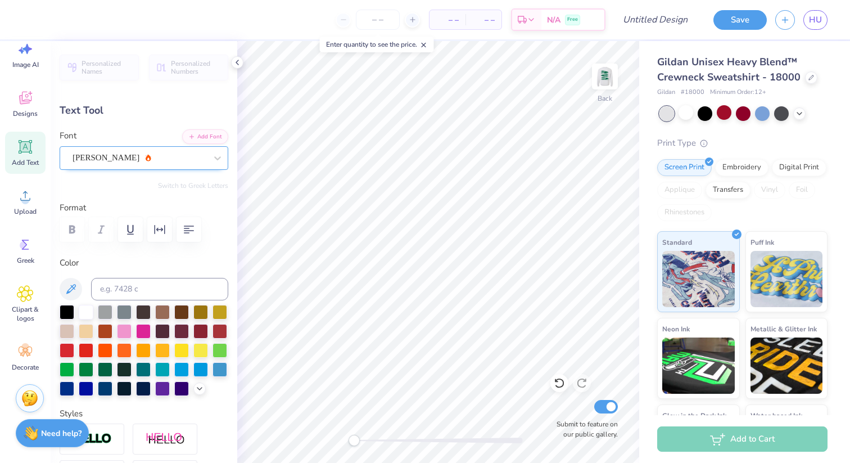
click at [174, 152] on div "[PERSON_NAME]" at bounding box center [139, 157] width 136 height 17
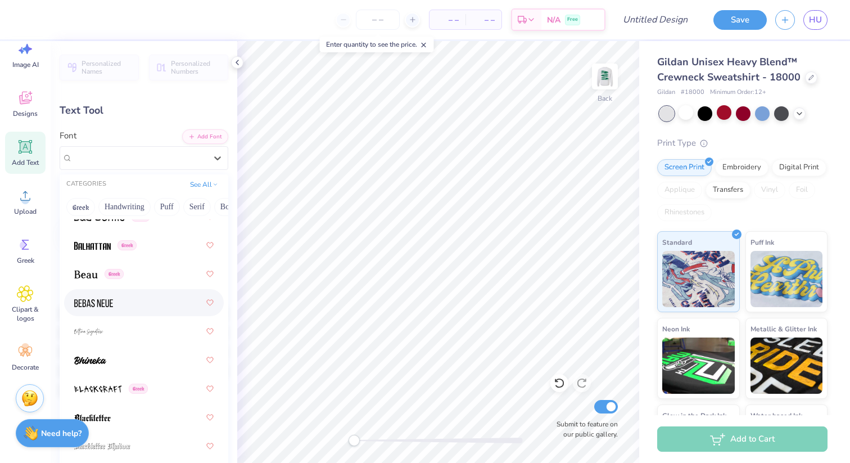
scroll to position [795, 0]
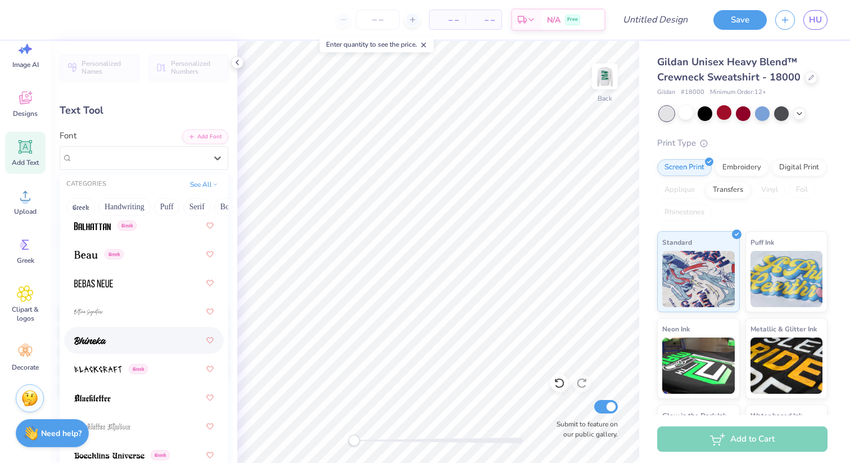
click at [123, 336] on div at bounding box center [143, 340] width 139 height 20
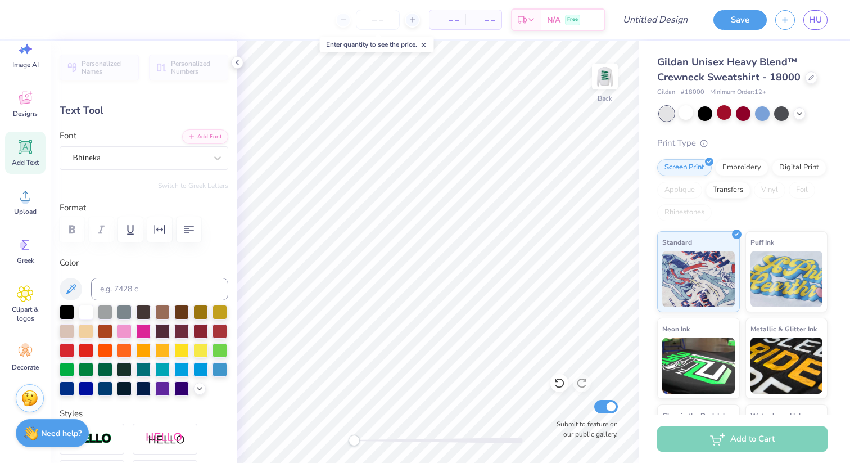
scroll to position [0, 0]
